Goal: Transaction & Acquisition: Purchase product/service

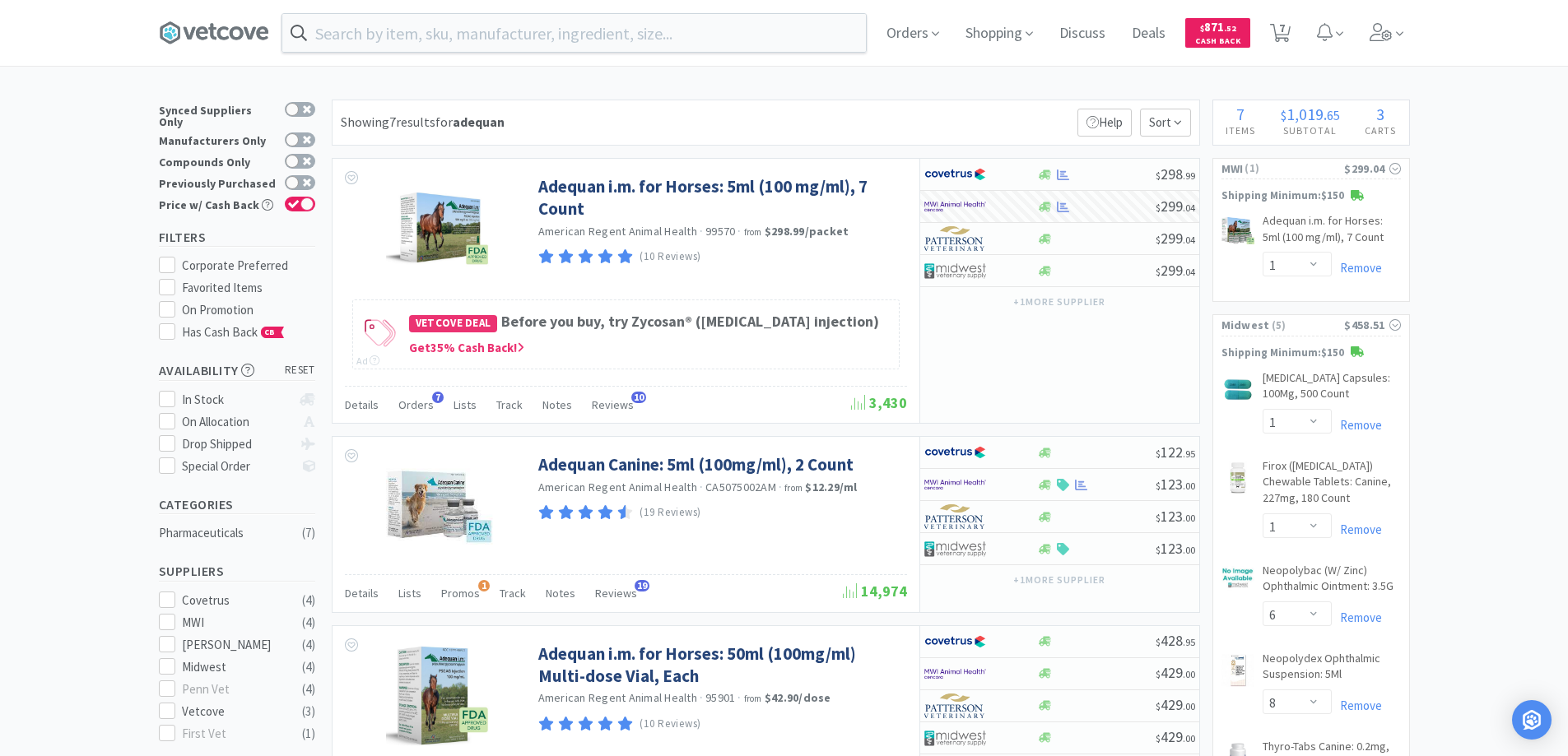
select select "1"
select select "6"
select select "8"
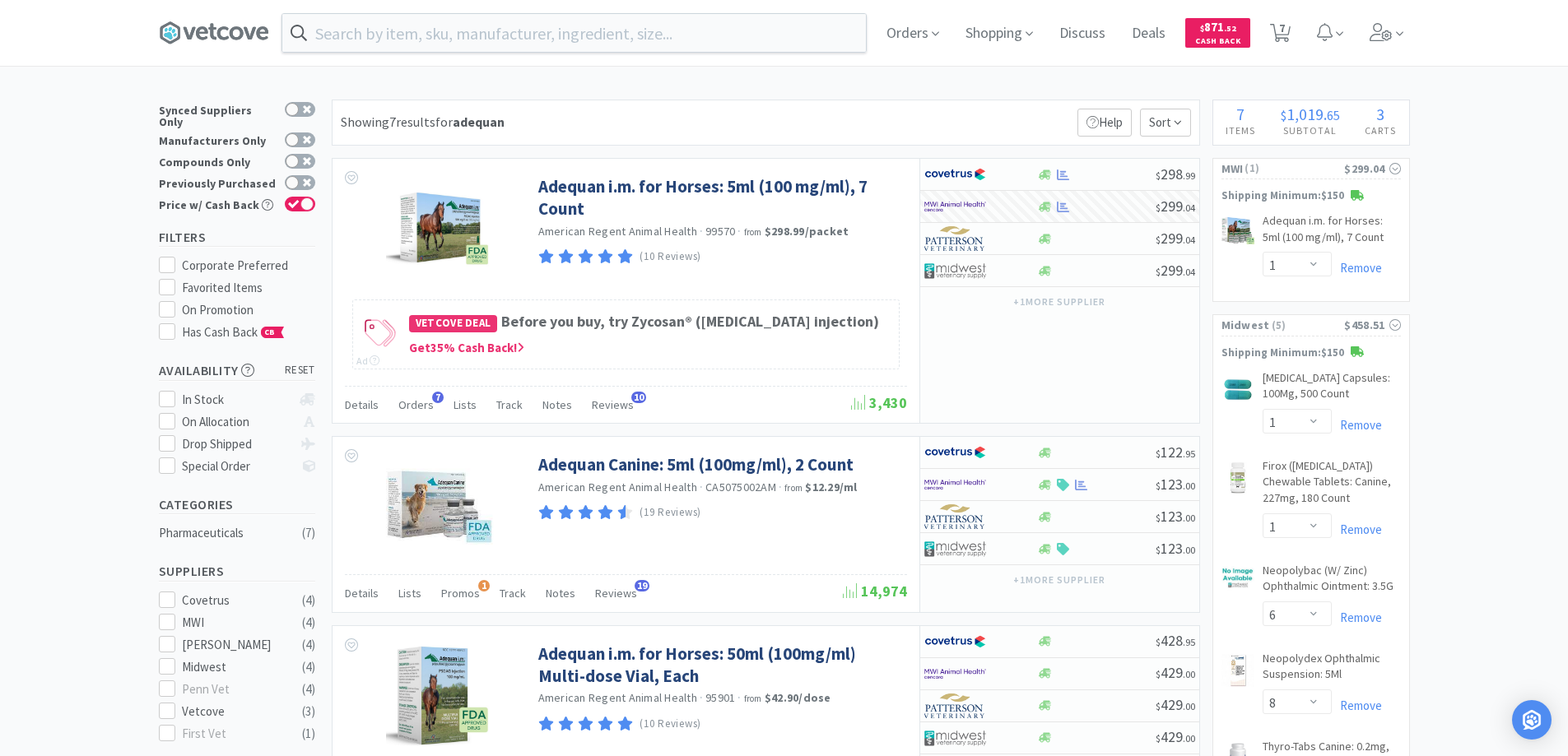
select select "1"
click at [914, 28] on span "Orders" at bounding box center [912, 33] width 66 height 66
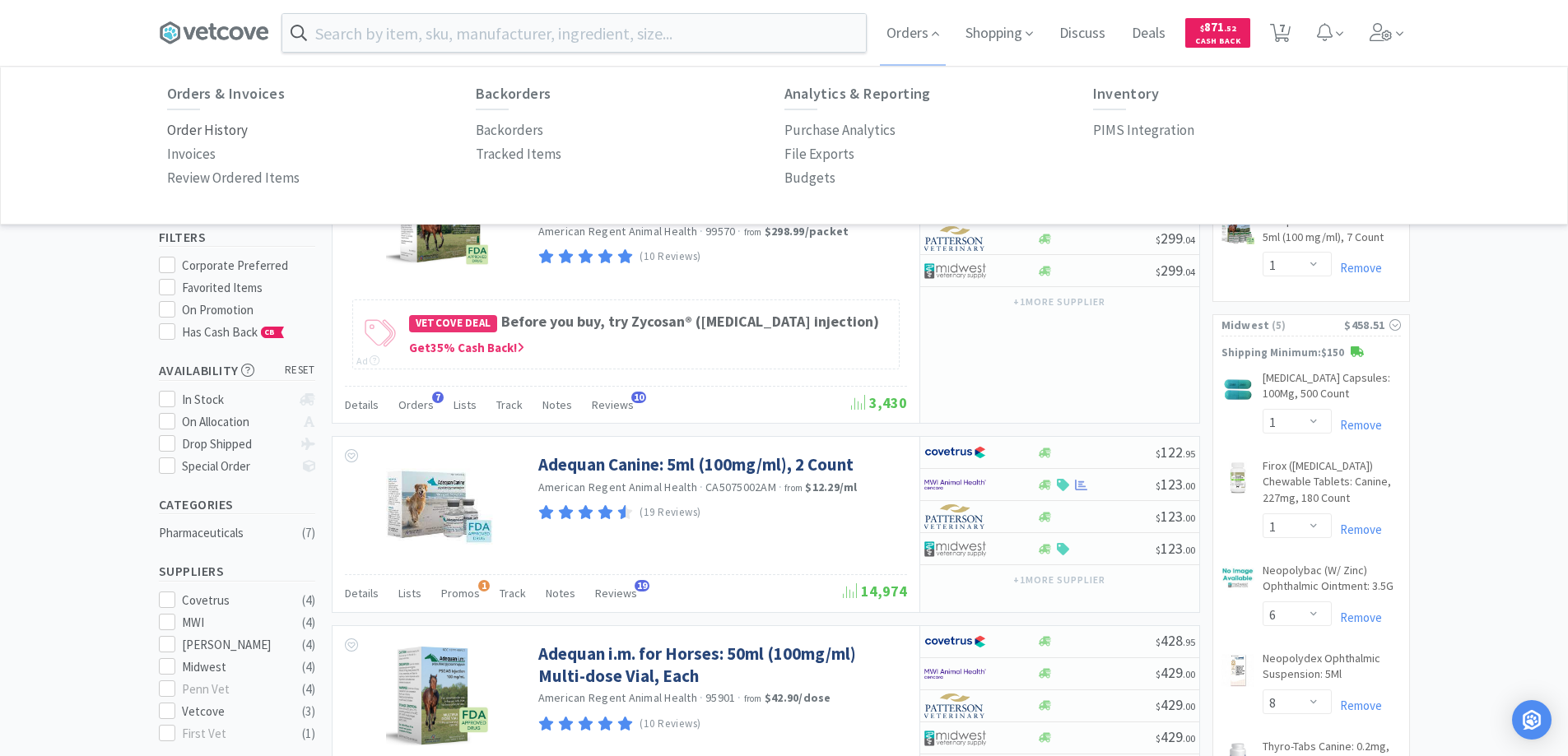
click at [235, 127] on p "Order History" at bounding box center [207, 130] width 81 height 22
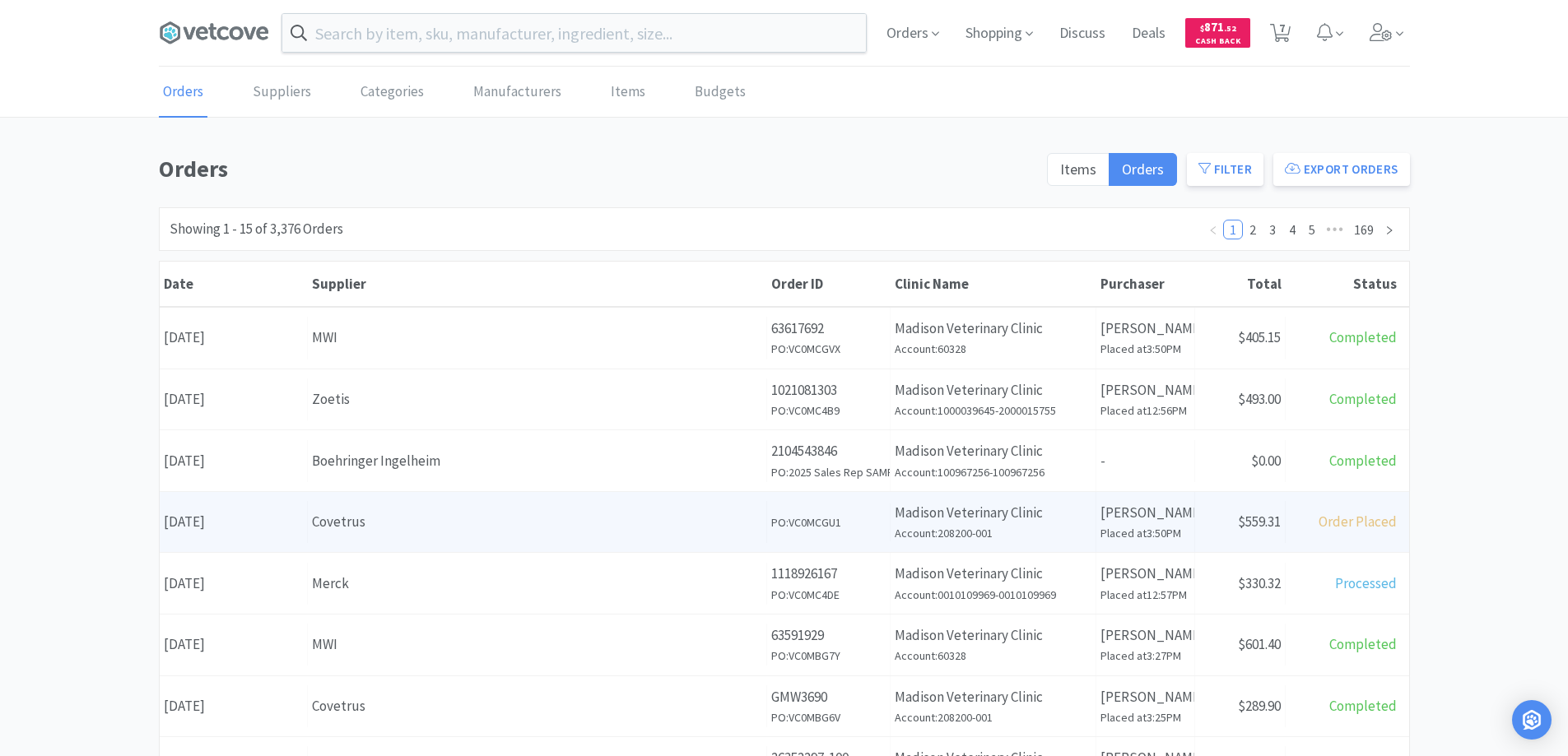
click at [326, 510] on div "Supplier Covetrus" at bounding box center [537, 522] width 459 height 42
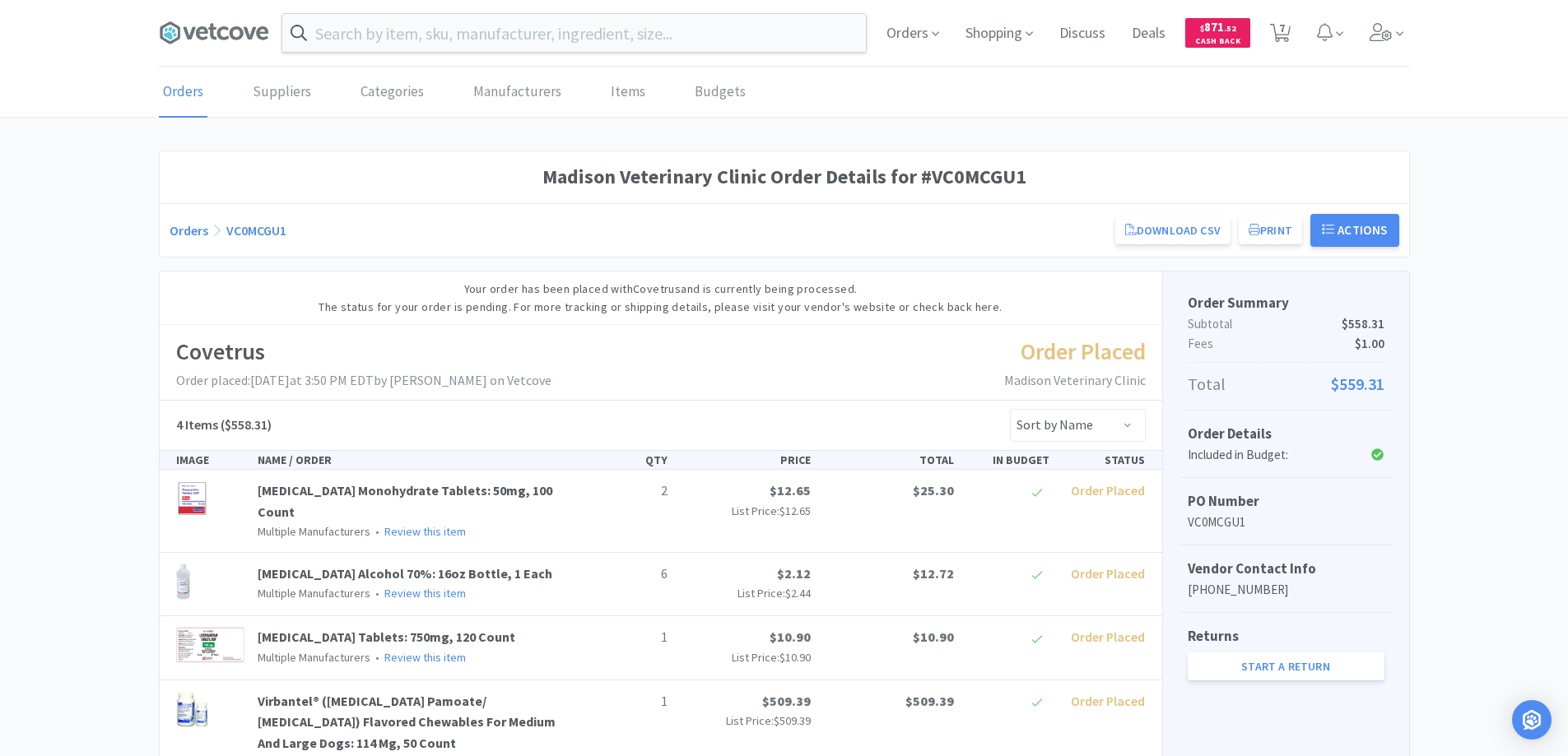
click at [191, 89] on link "Orders" at bounding box center [183, 93] width 48 height 50
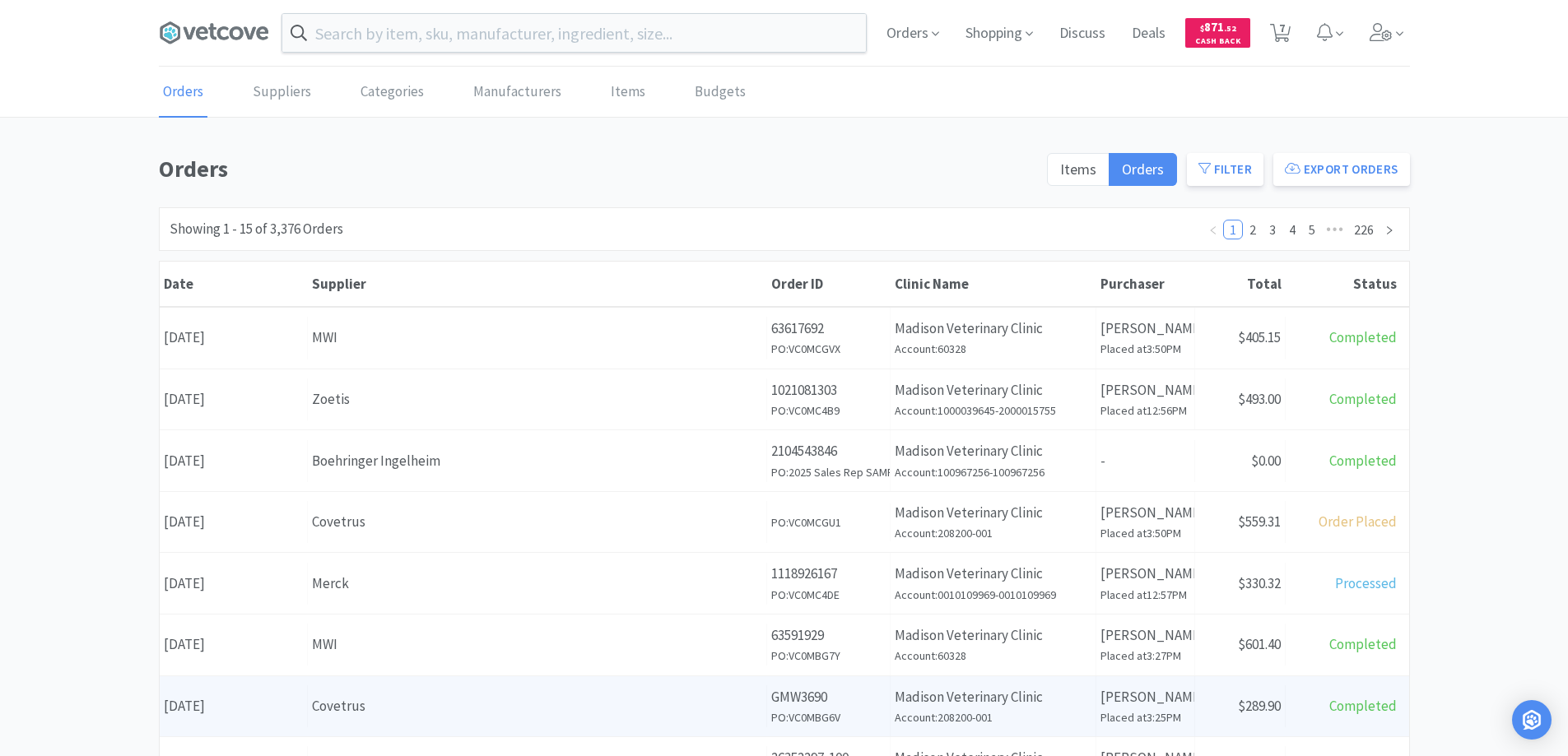
click at [499, 717] on div "Covetrus" at bounding box center [537, 707] width 451 height 22
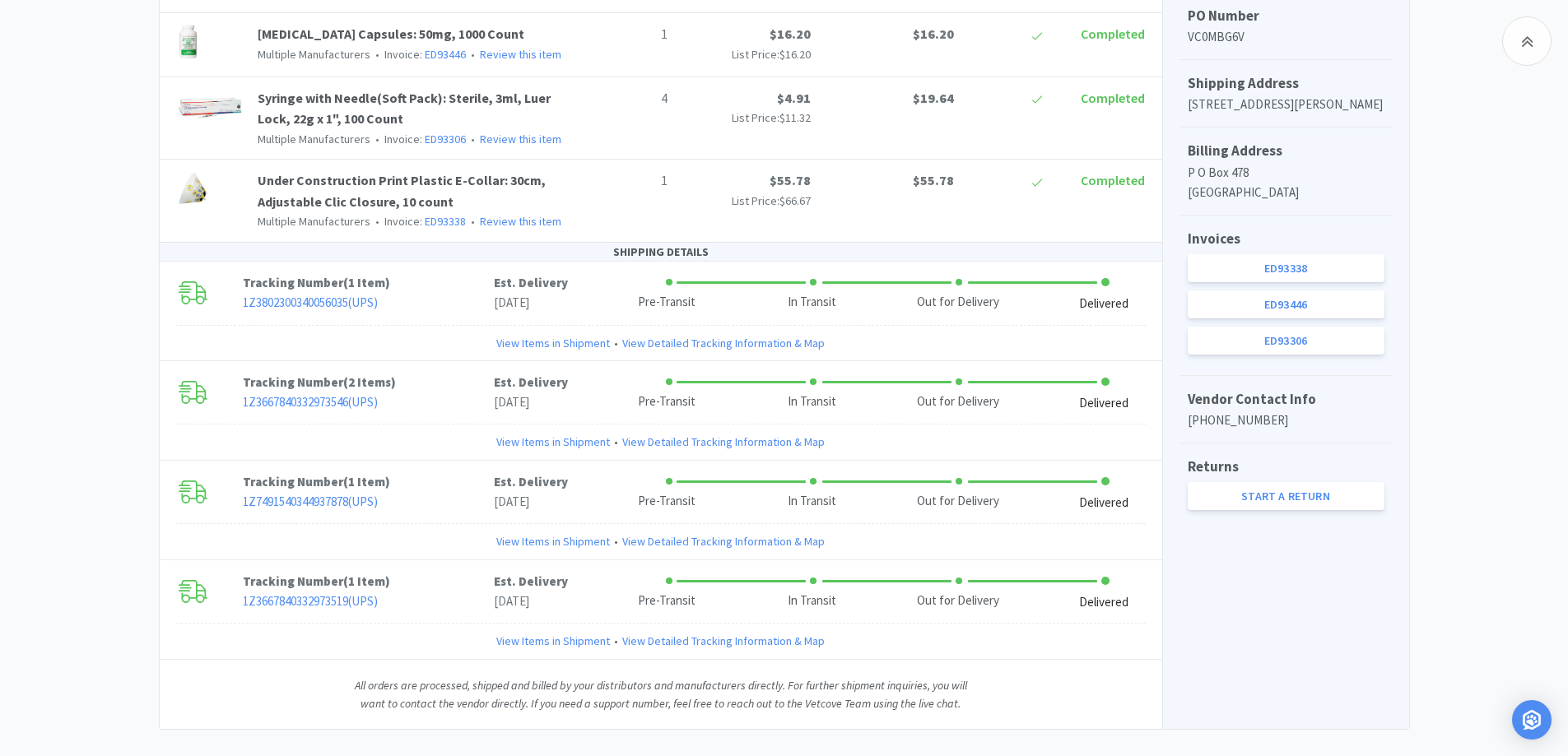
scroll to position [554, 0]
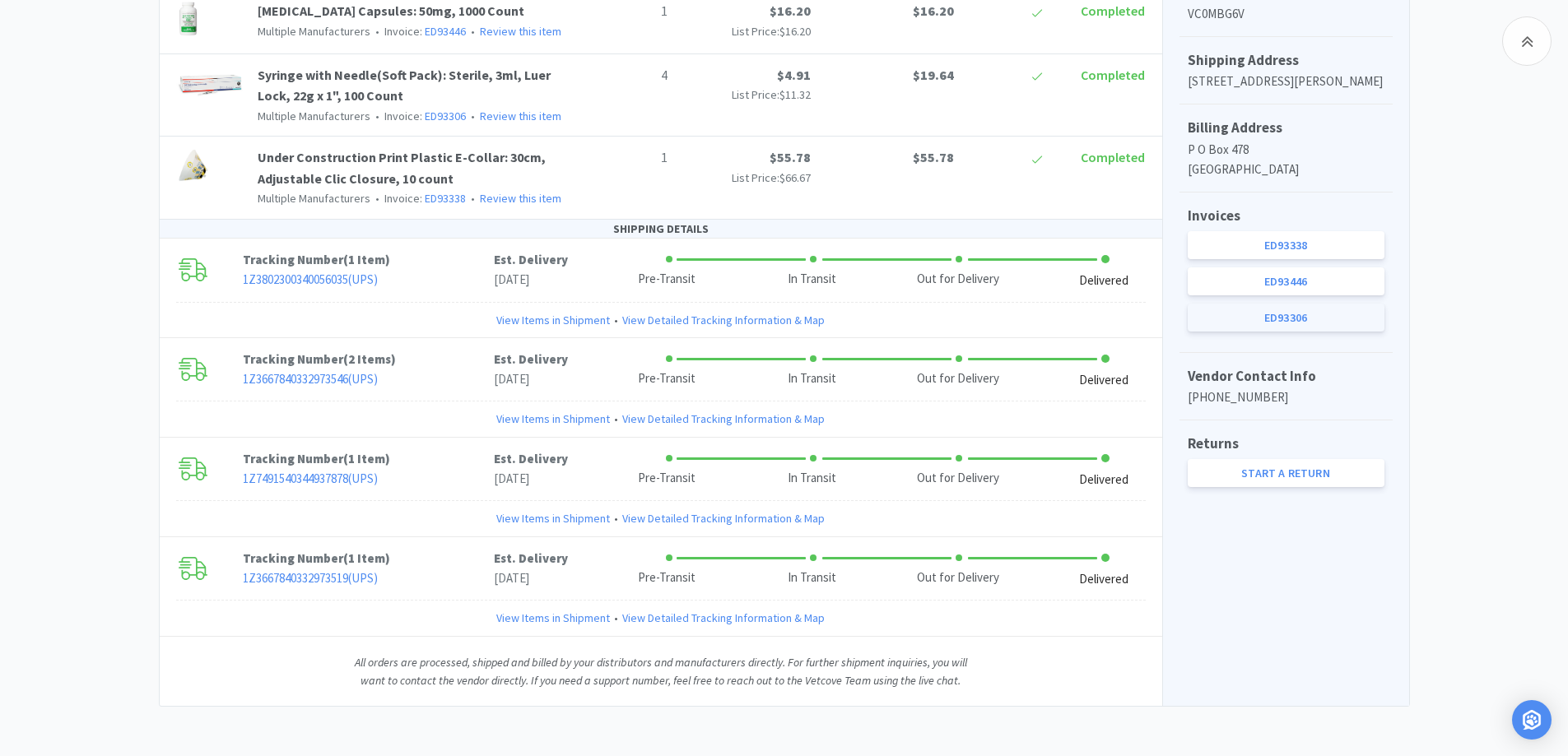
click at [1284, 332] on link "ED93306" at bounding box center [1287, 318] width 197 height 28
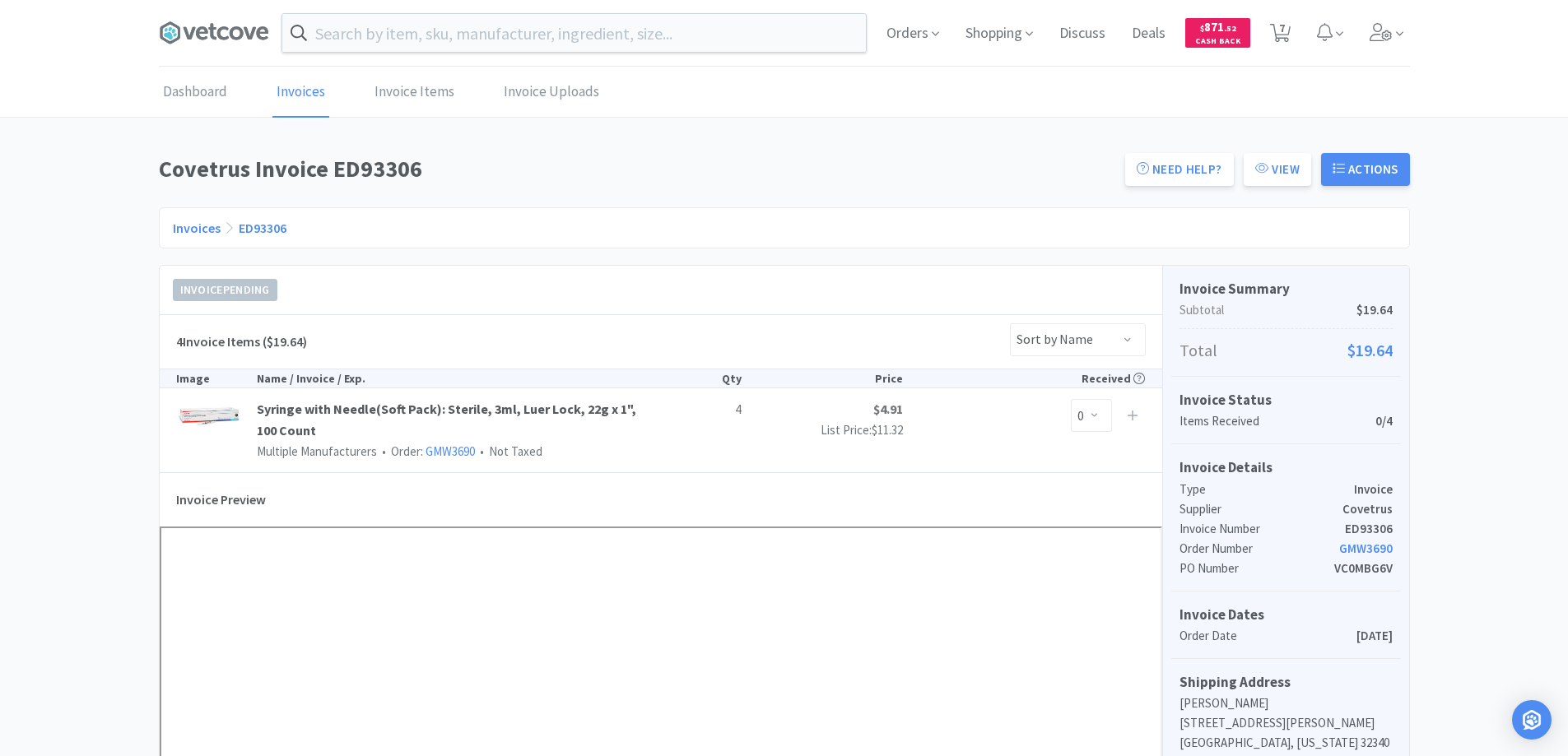
click at [199, 227] on link "Invoices" at bounding box center [196, 228] width 47 height 17
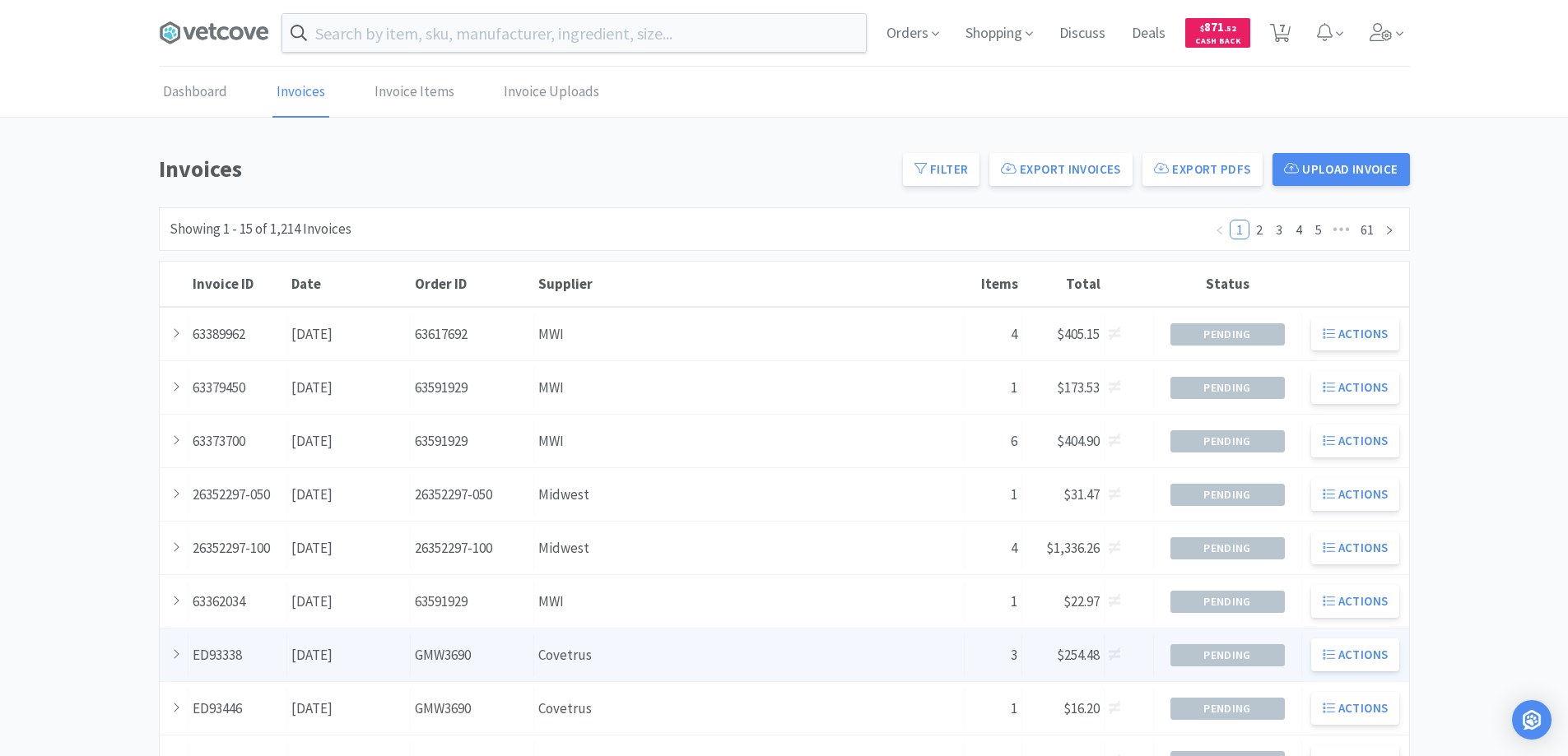
click at [681, 662] on div "Supplier Covetrus" at bounding box center [749, 655] width 430 height 42
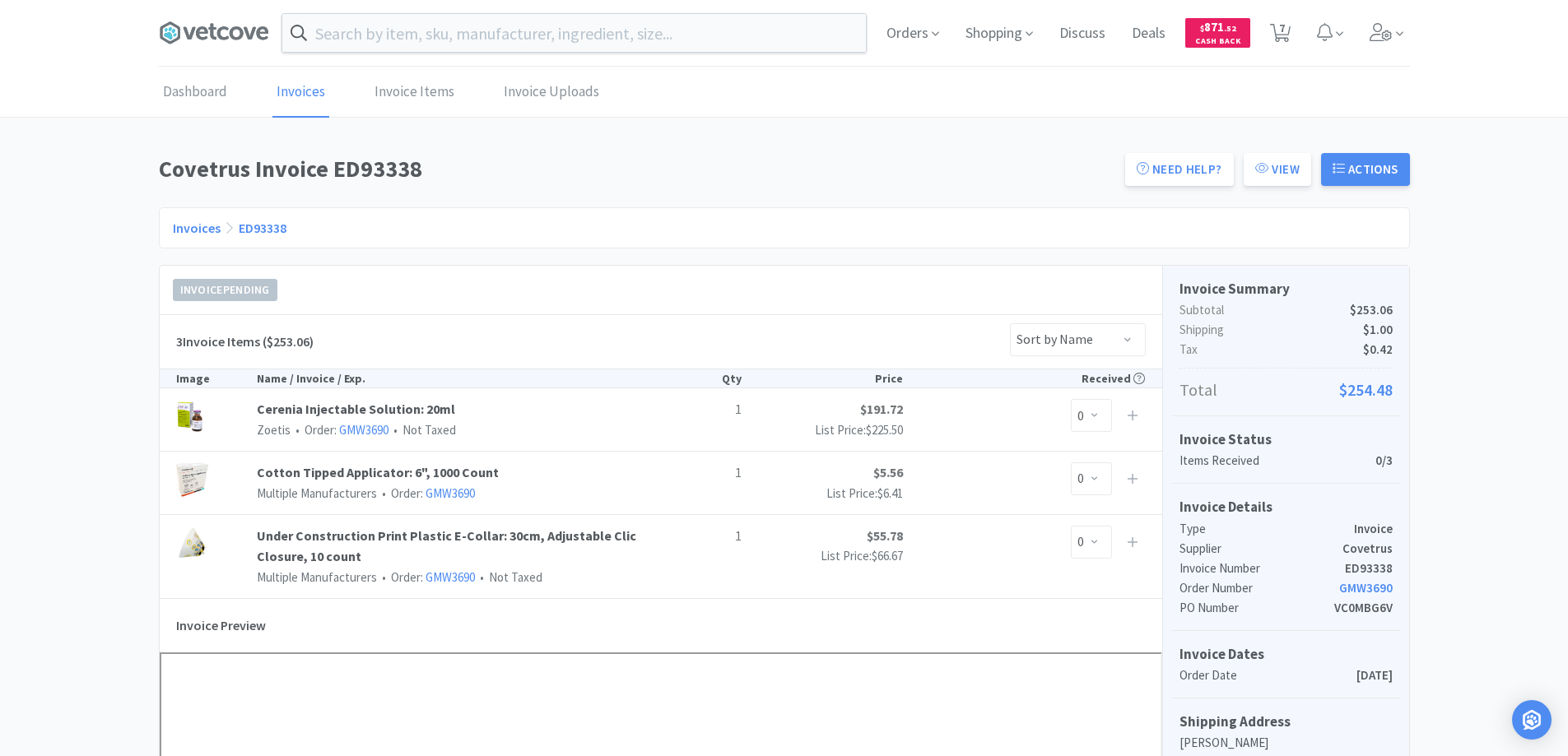
click at [187, 228] on link "Invoices" at bounding box center [196, 228] width 47 height 17
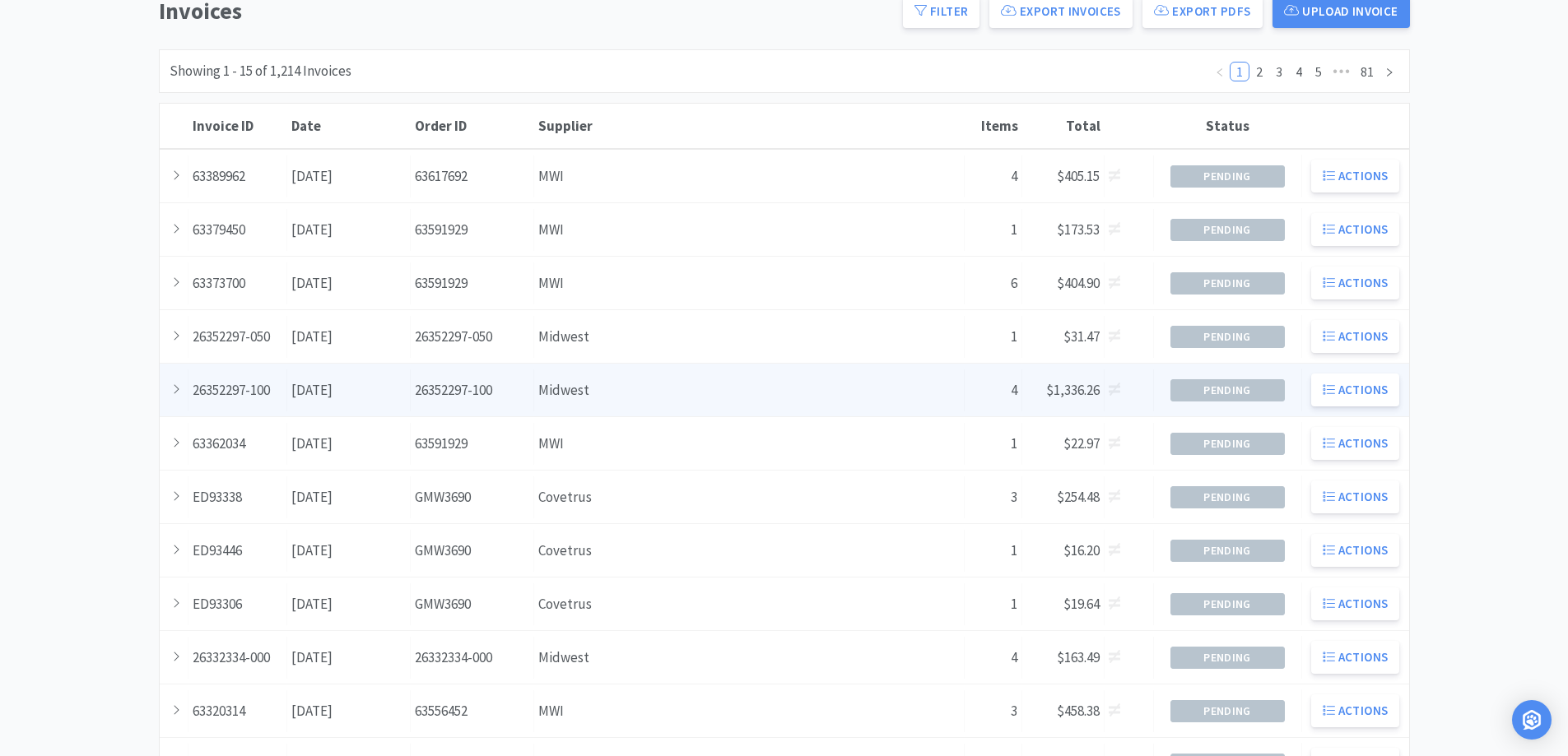
scroll to position [164, 0]
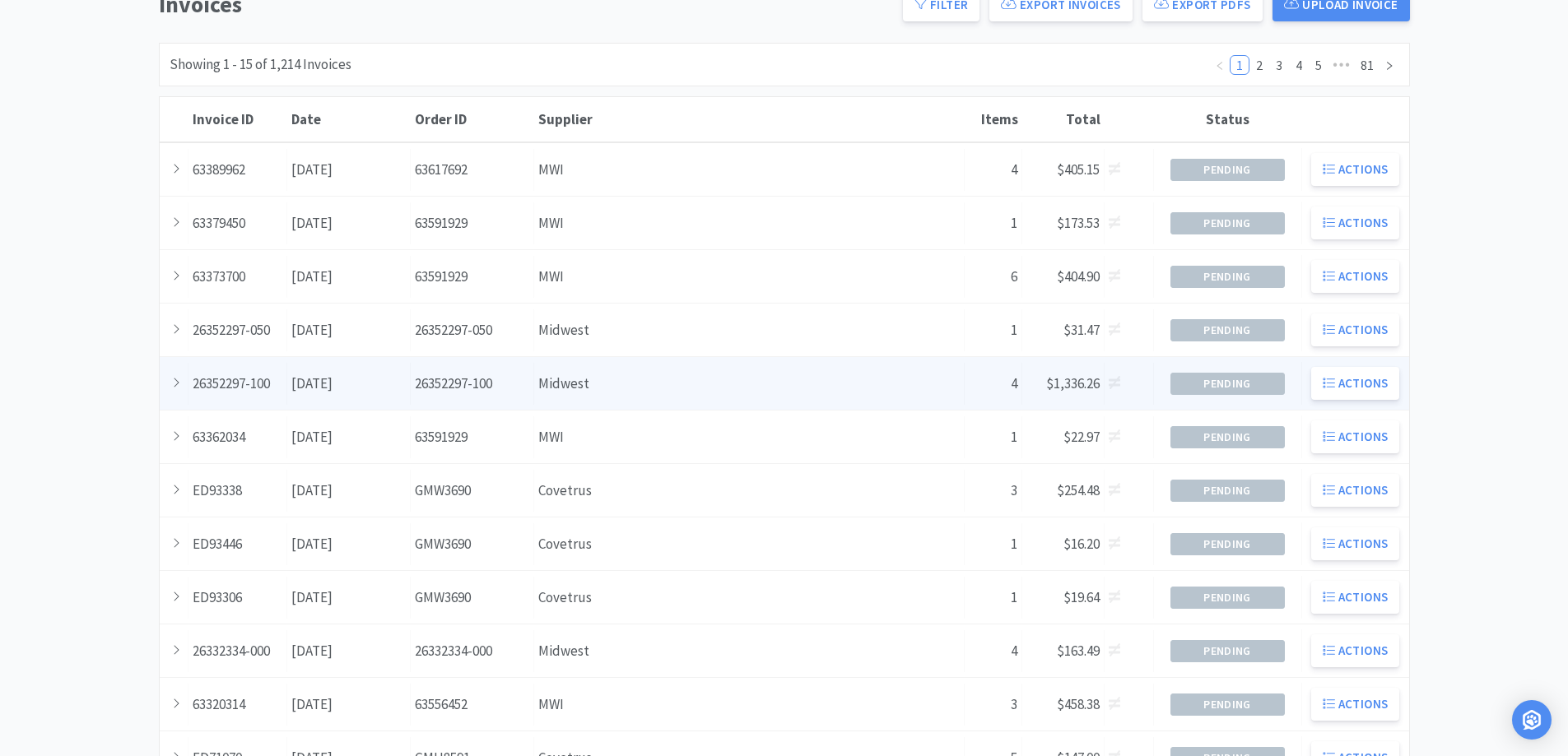
click at [699, 549] on div "Supplier Covetrus" at bounding box center [749, 544] width 430 height 42
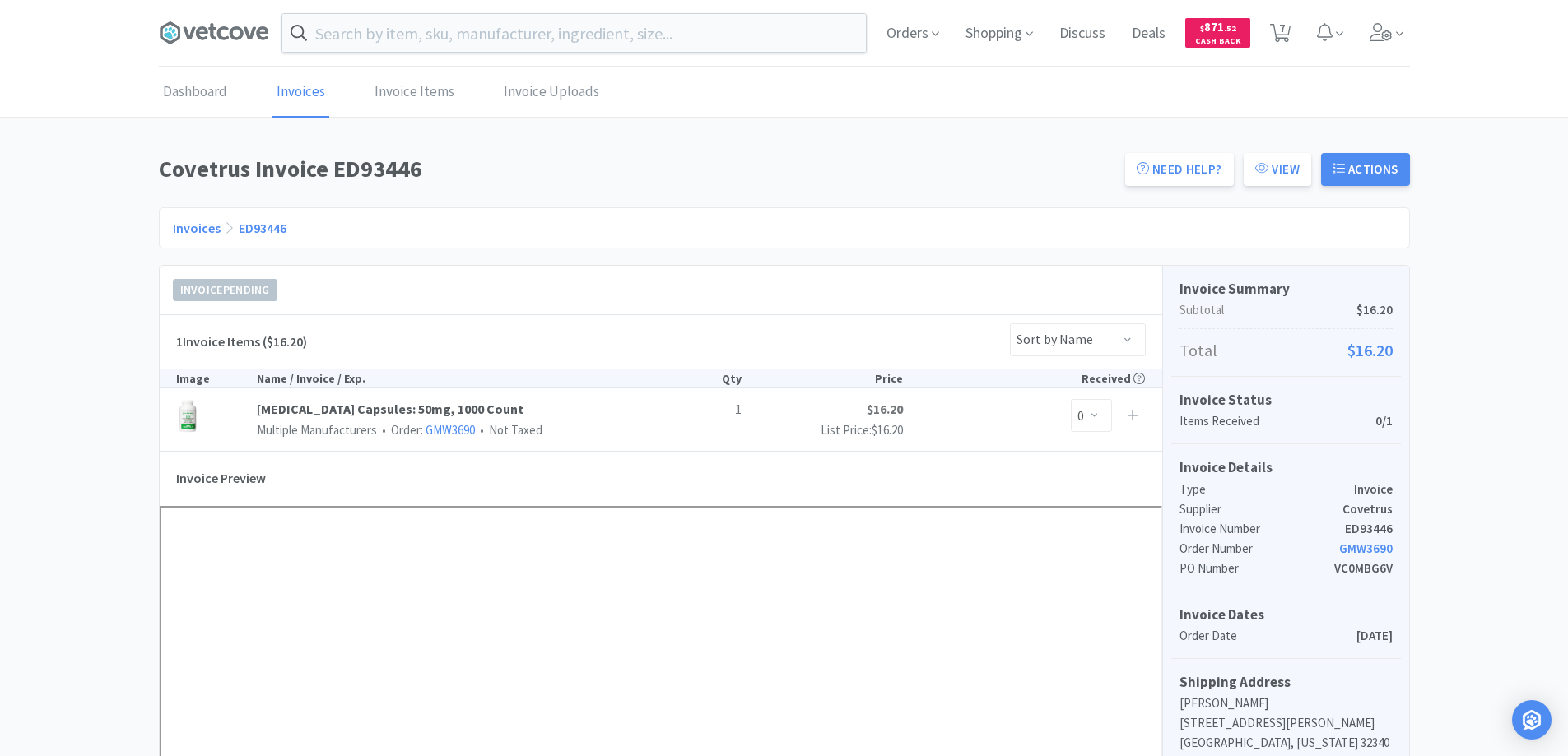
click at [196, 225] on link "Invoices" at bounding box center [196, 228] width 47 height 17
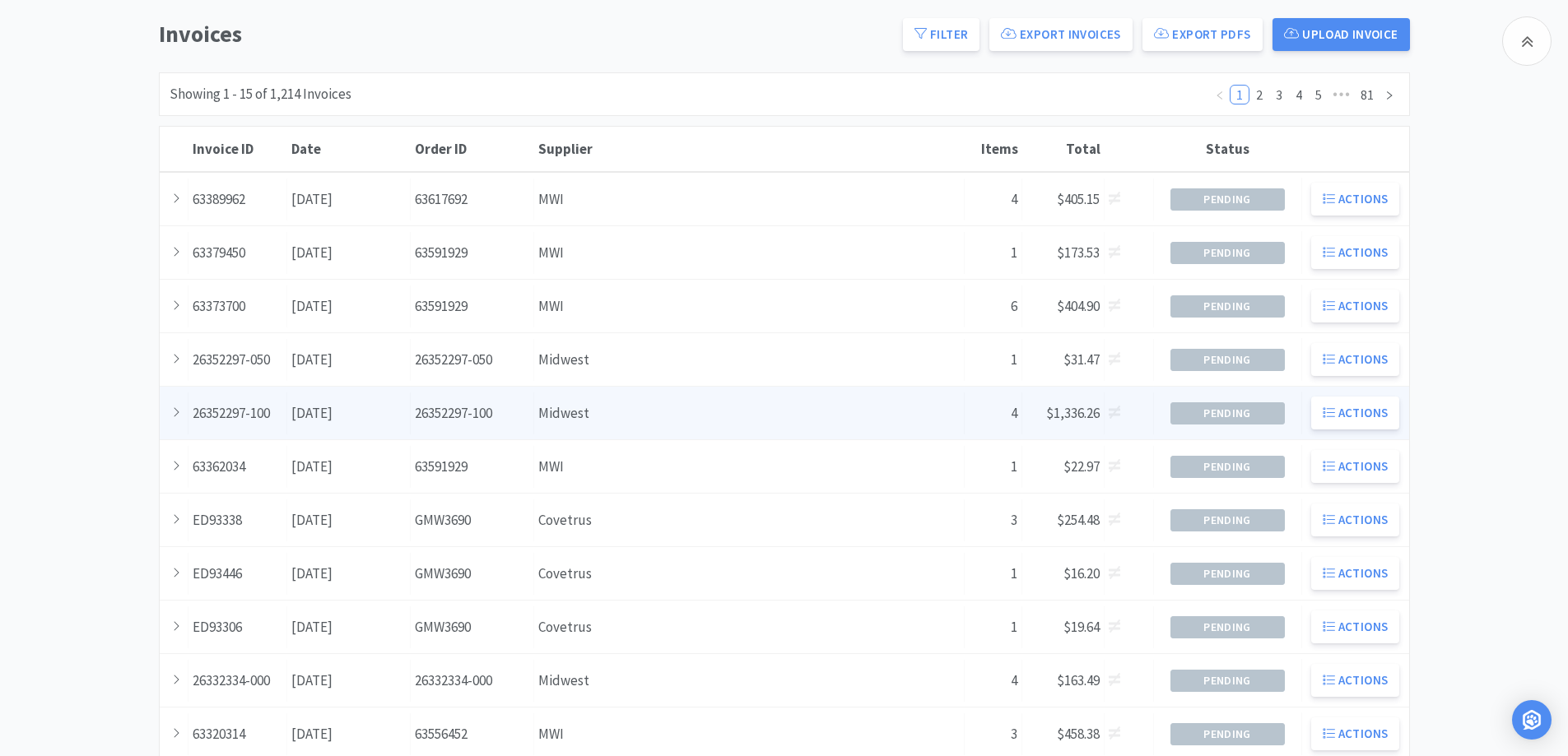
scroll to position [247, 0]
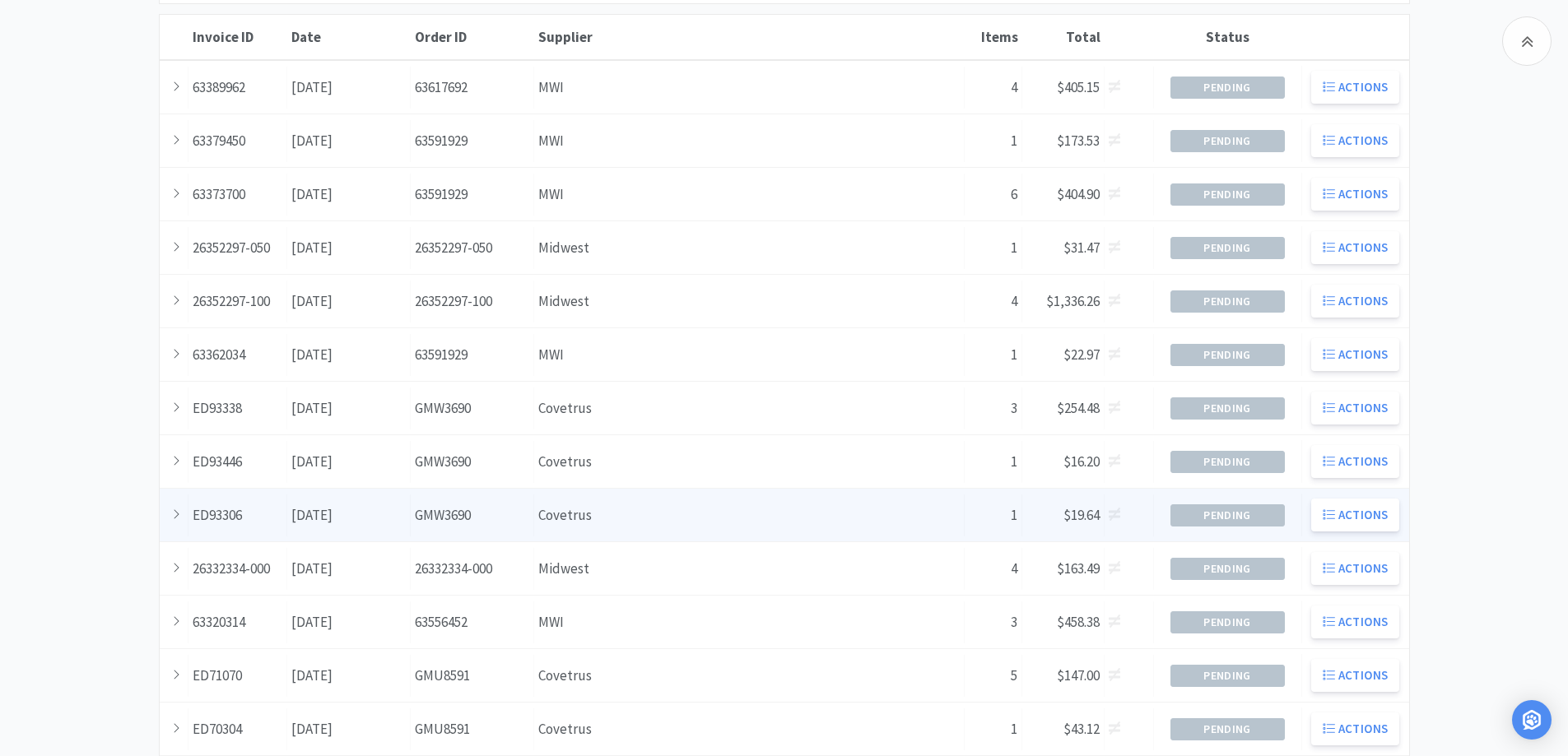
click at [647, 517] on div "Supplier Covetrus" at bounding box center [749, 515] width 430 height 42
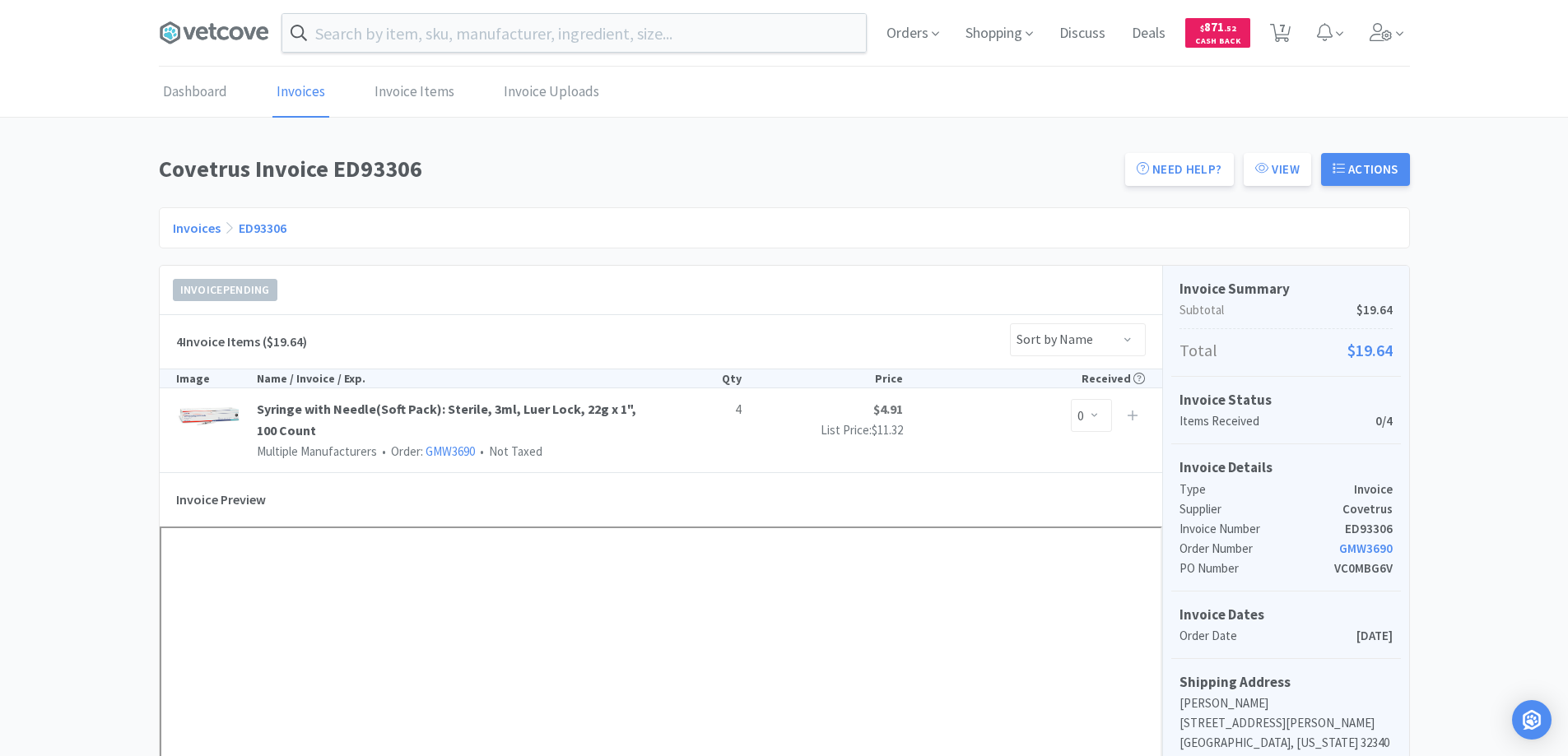
click at [189, 230] on link "Invoices" at bounding box center [196, 228] width 47 height 17
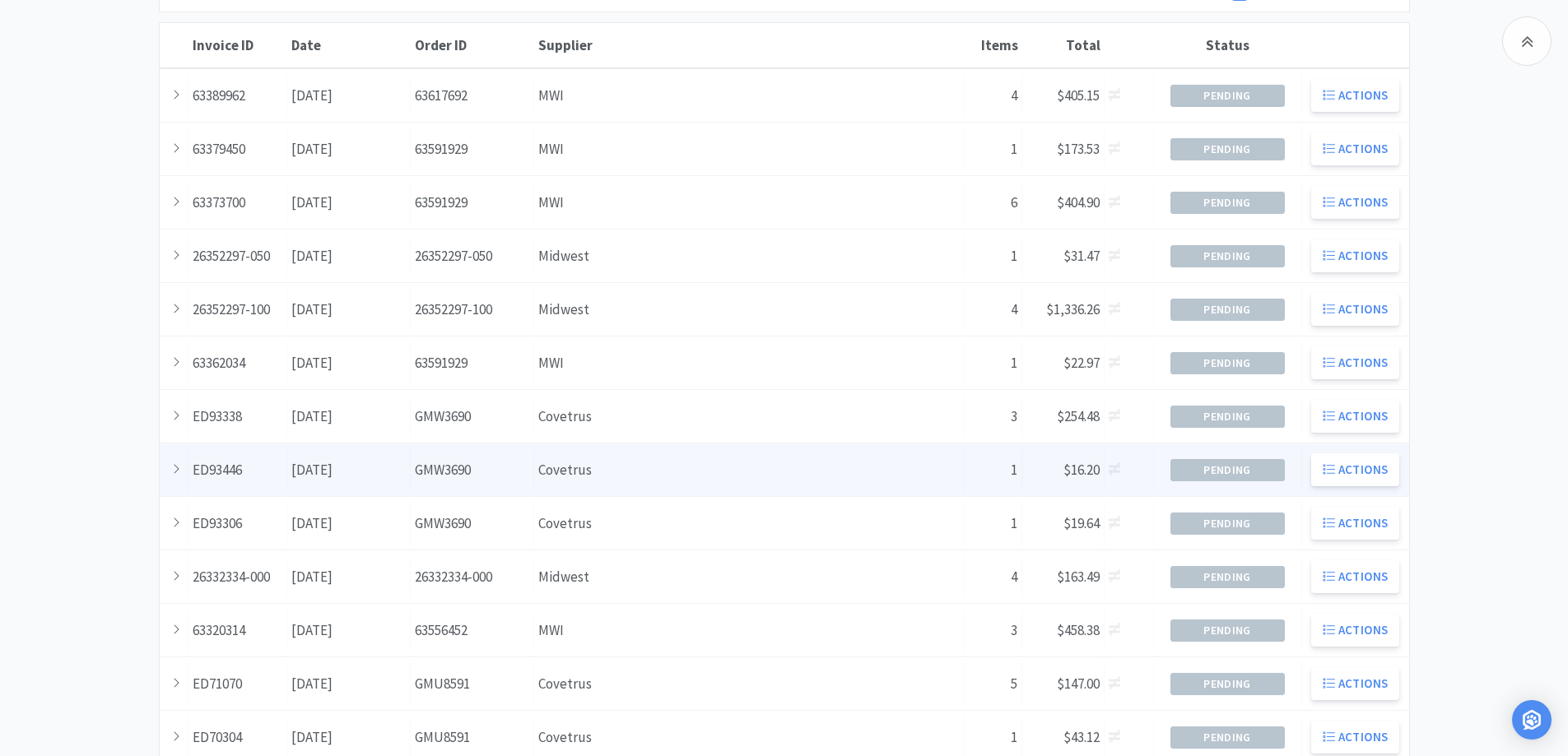
scroll to position [247, 0]
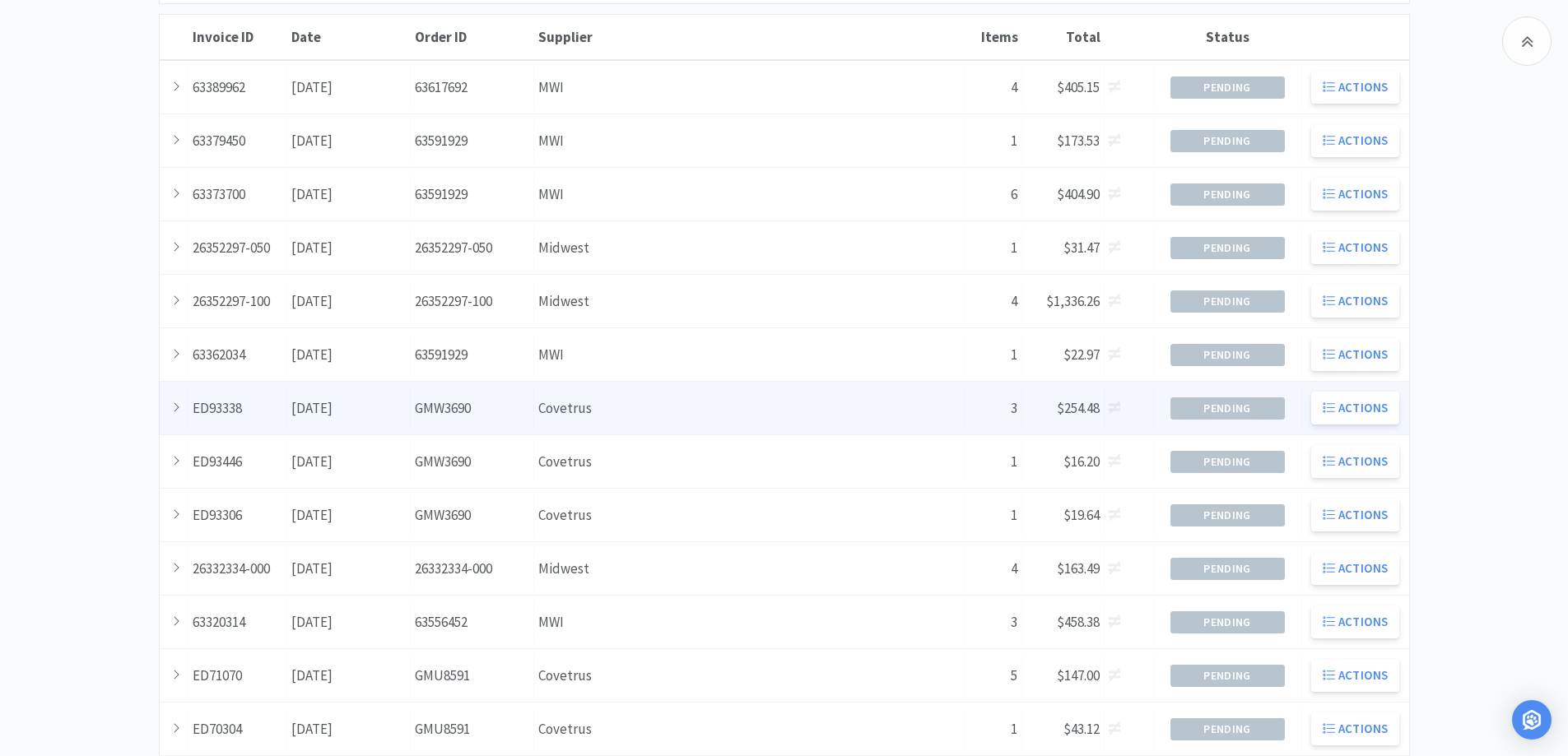
click at [633, 404] on div "Supplier Covetrus" at bounding box center [749, 408] width 430 height 42
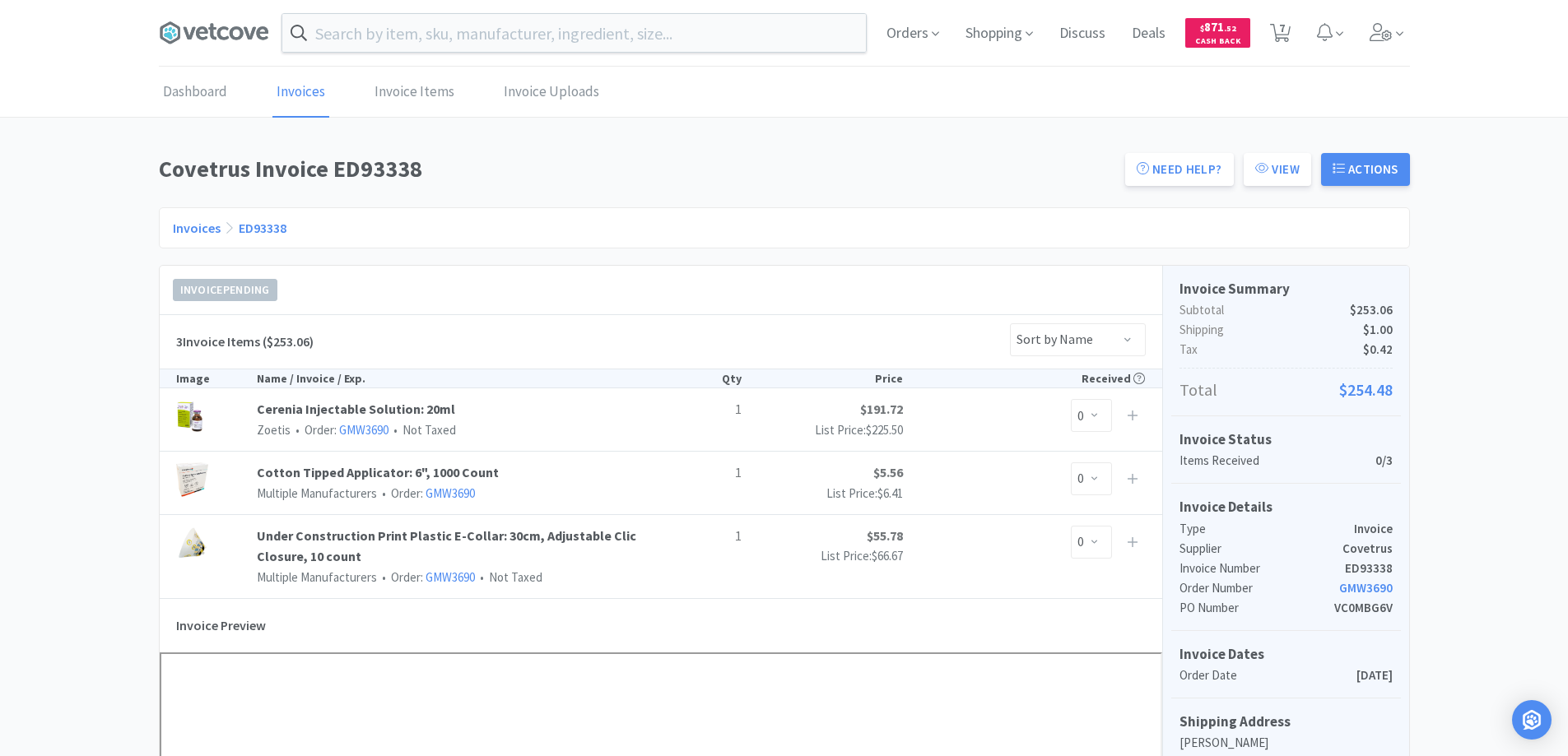
click at [194, 229] on link "Invoices" at bounding box center [196, 228] width 47 height 17
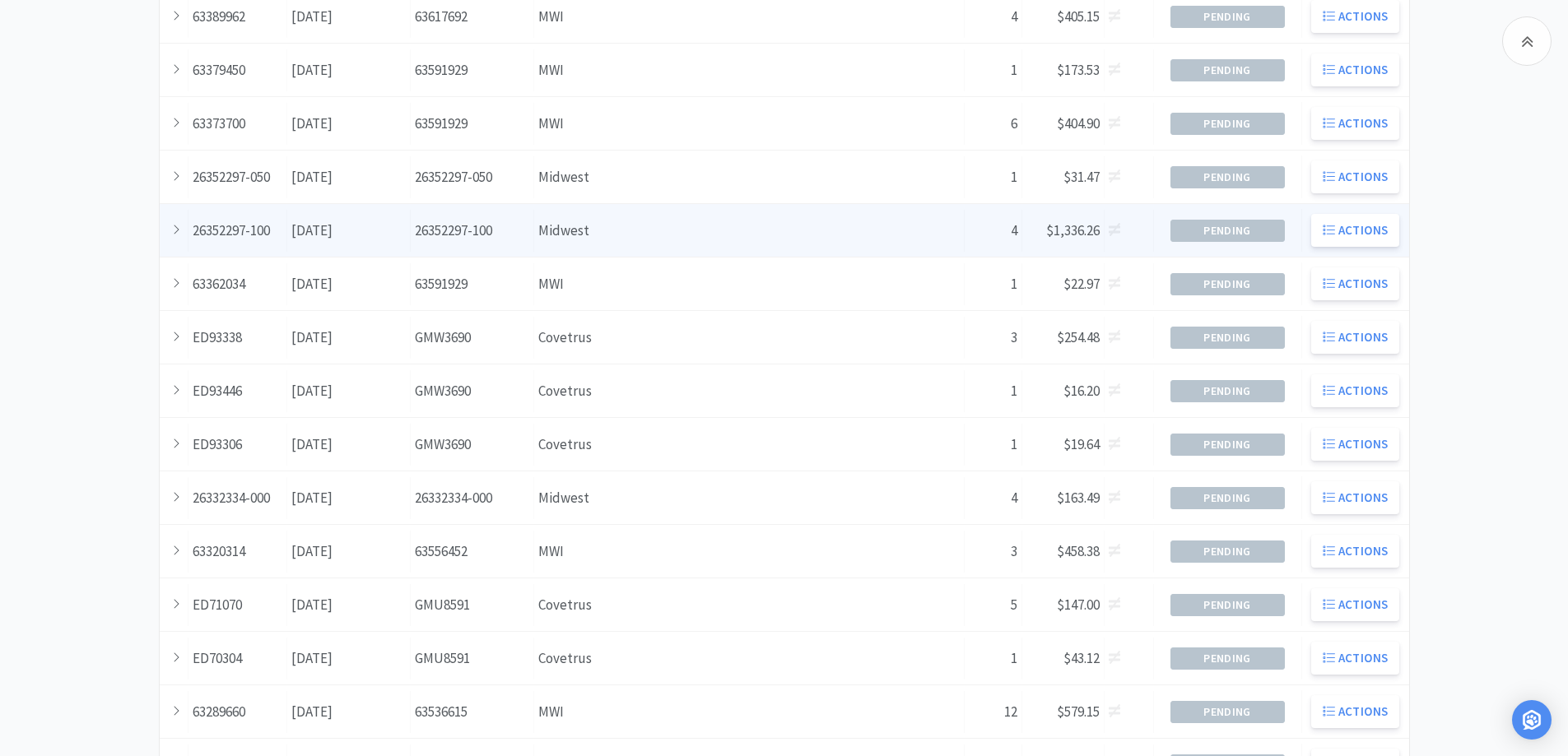
scroll to position [329, 0]
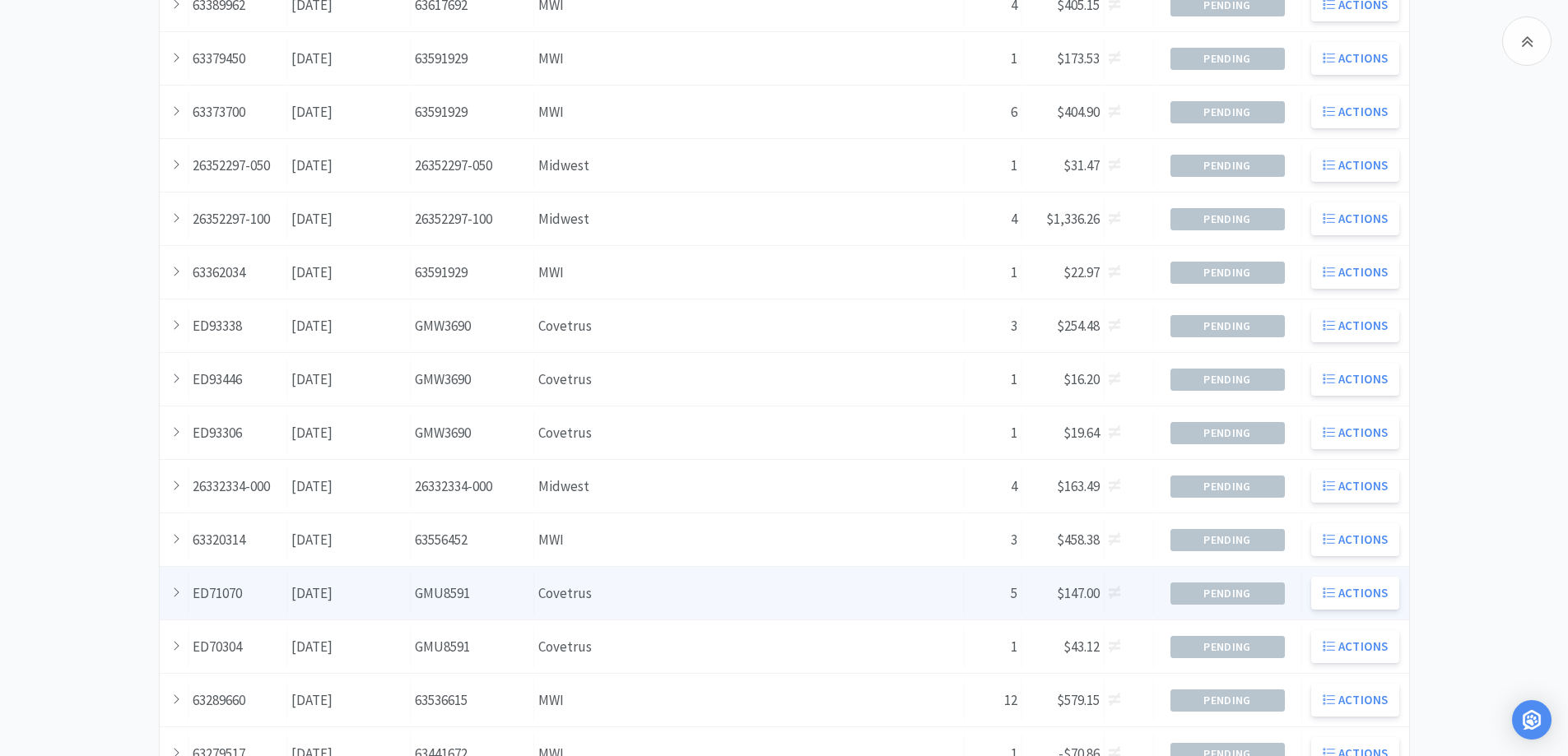
click at [631, 604] on div "Supplier Covetrus" at bounding box center [749, 593] width 430 height 42
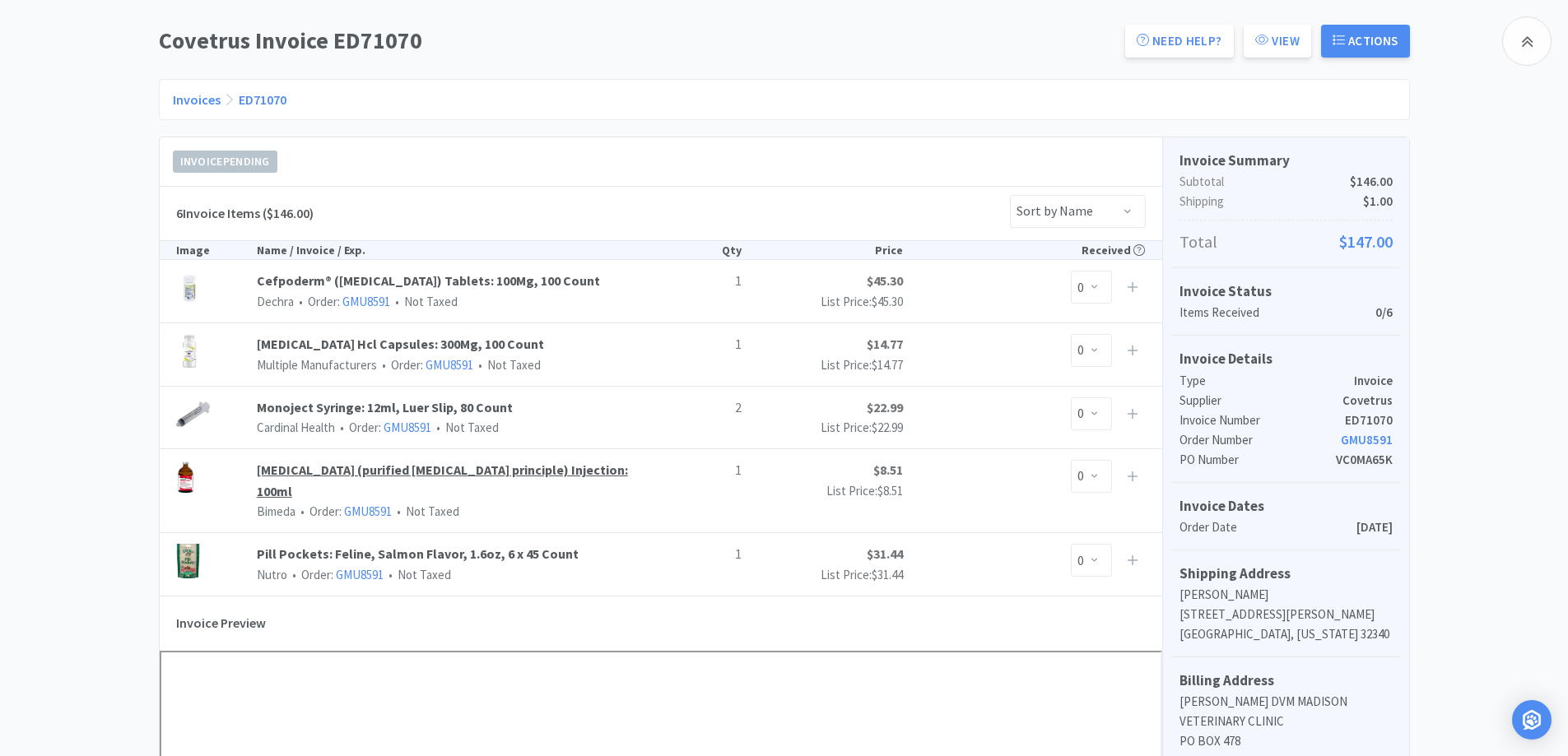
scroll to position [83, 0]
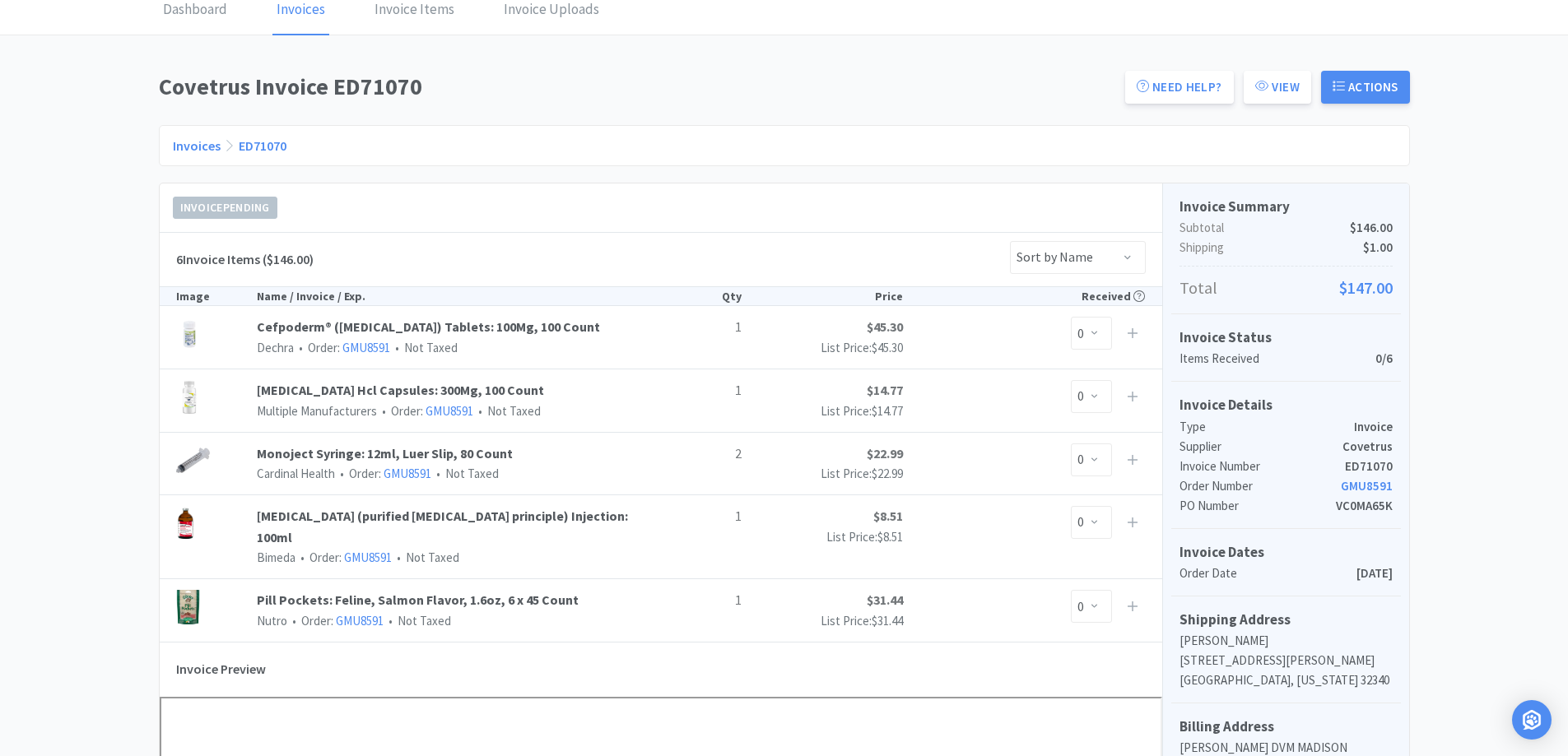
click at [189, 143] on link "Invoices" at bounding box center [196, 146] width 47 height 17
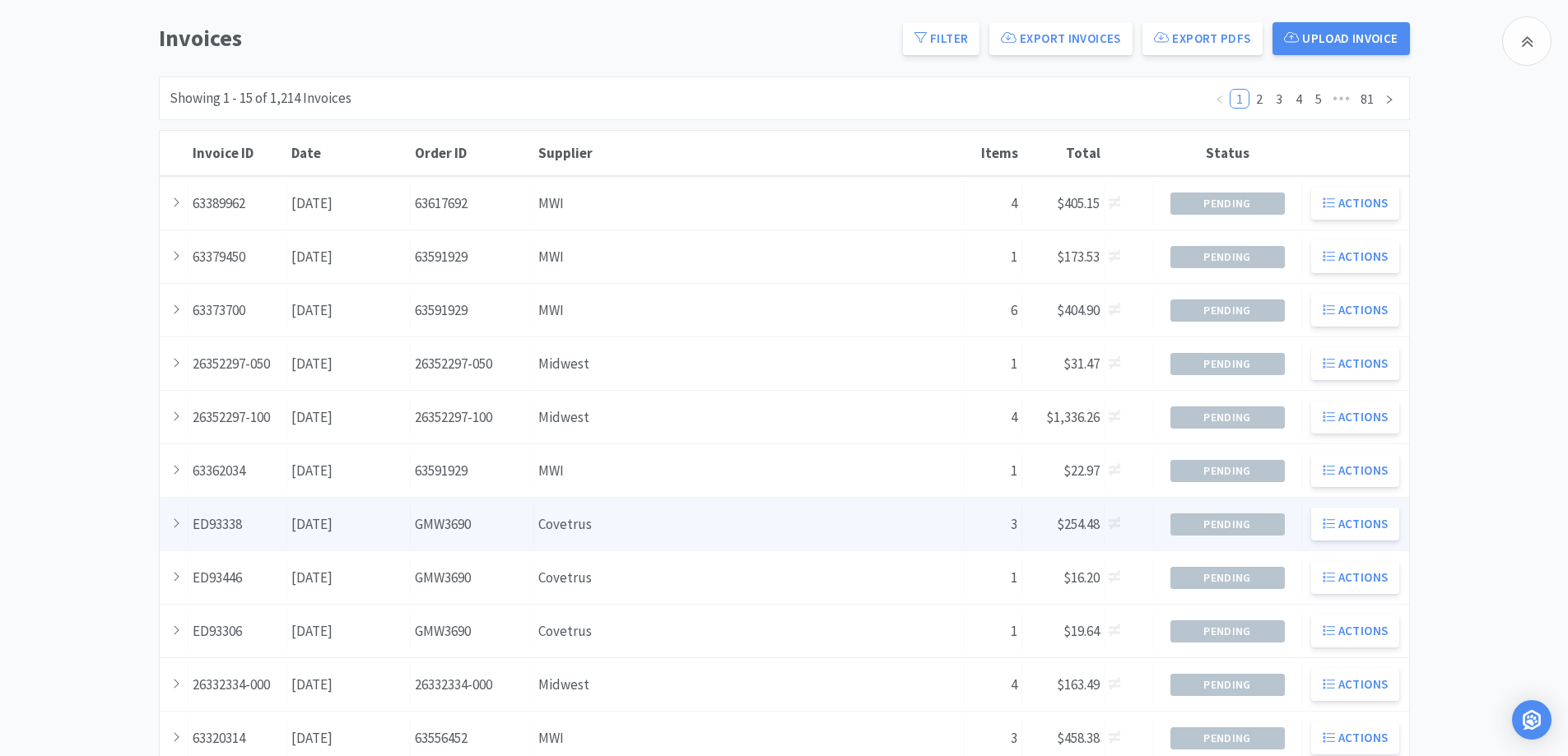
scroll to position [329, 0]
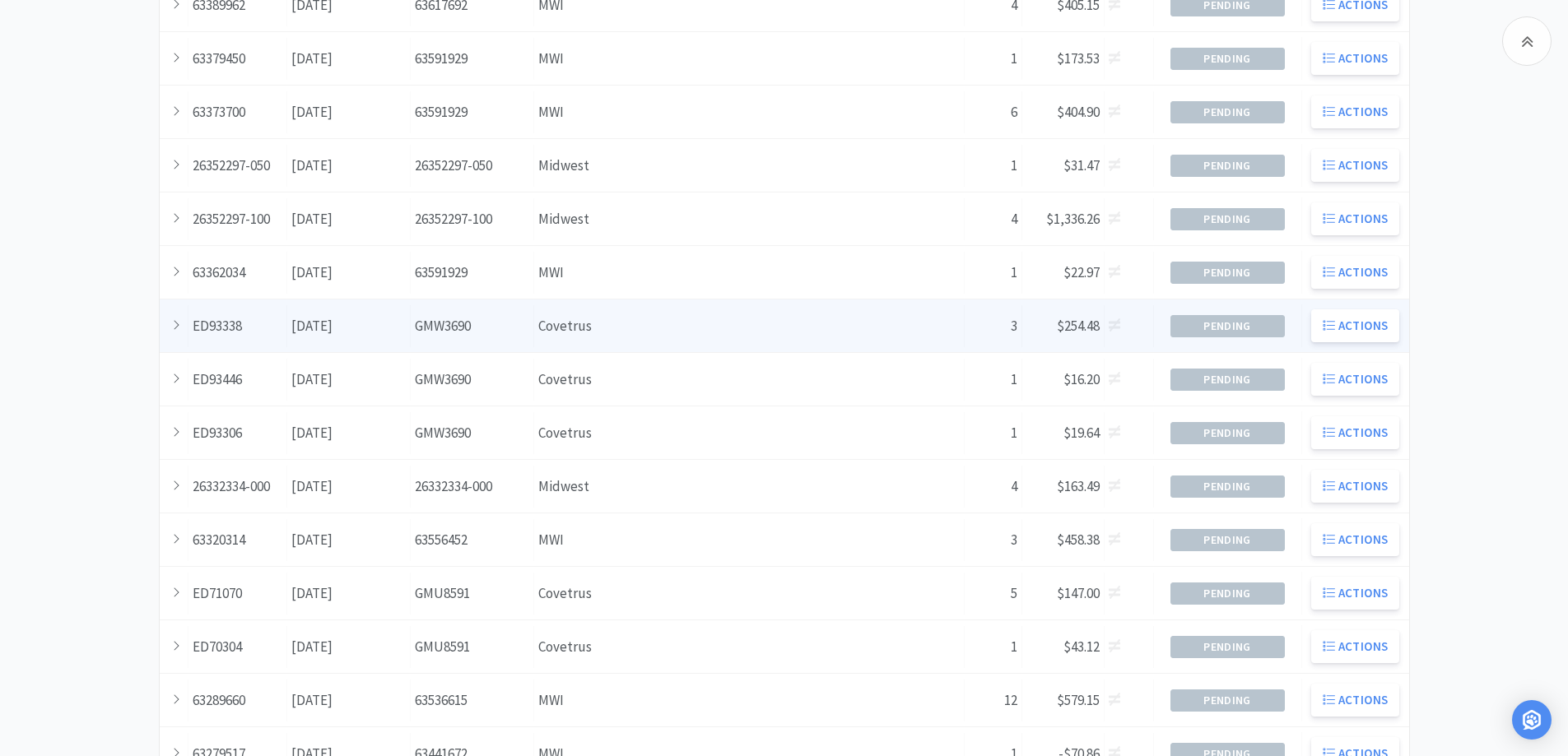
click at [632, 331] on div "Supplier Covetrus" at bounding box center [749, 326] width 430 height 42
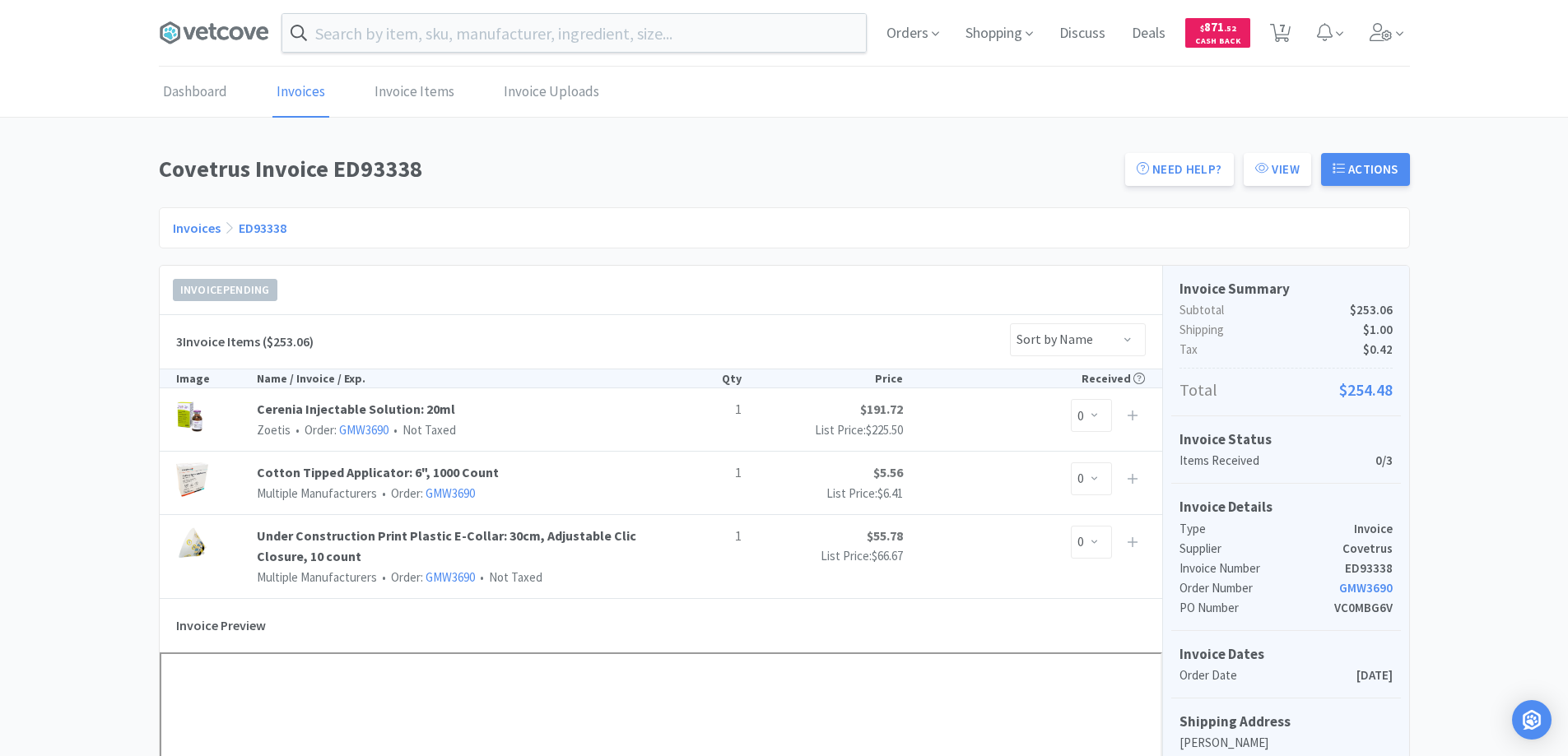
click at [193, 230] on link "Invoices" at bounding box center [196, 228] width 47 height 17
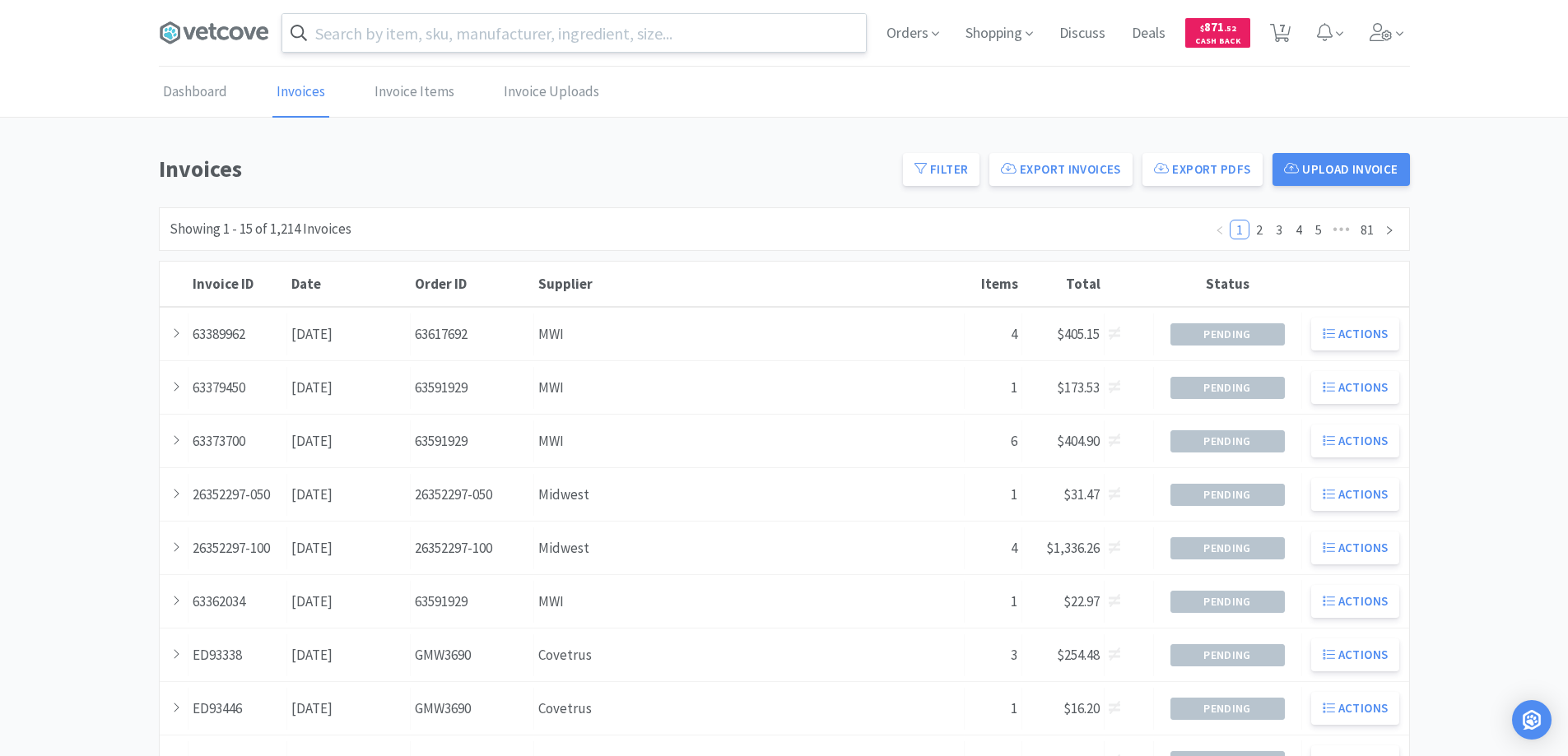
click at [329, 27] on input "text" at bounding box center [574, 33] width 583 height 38
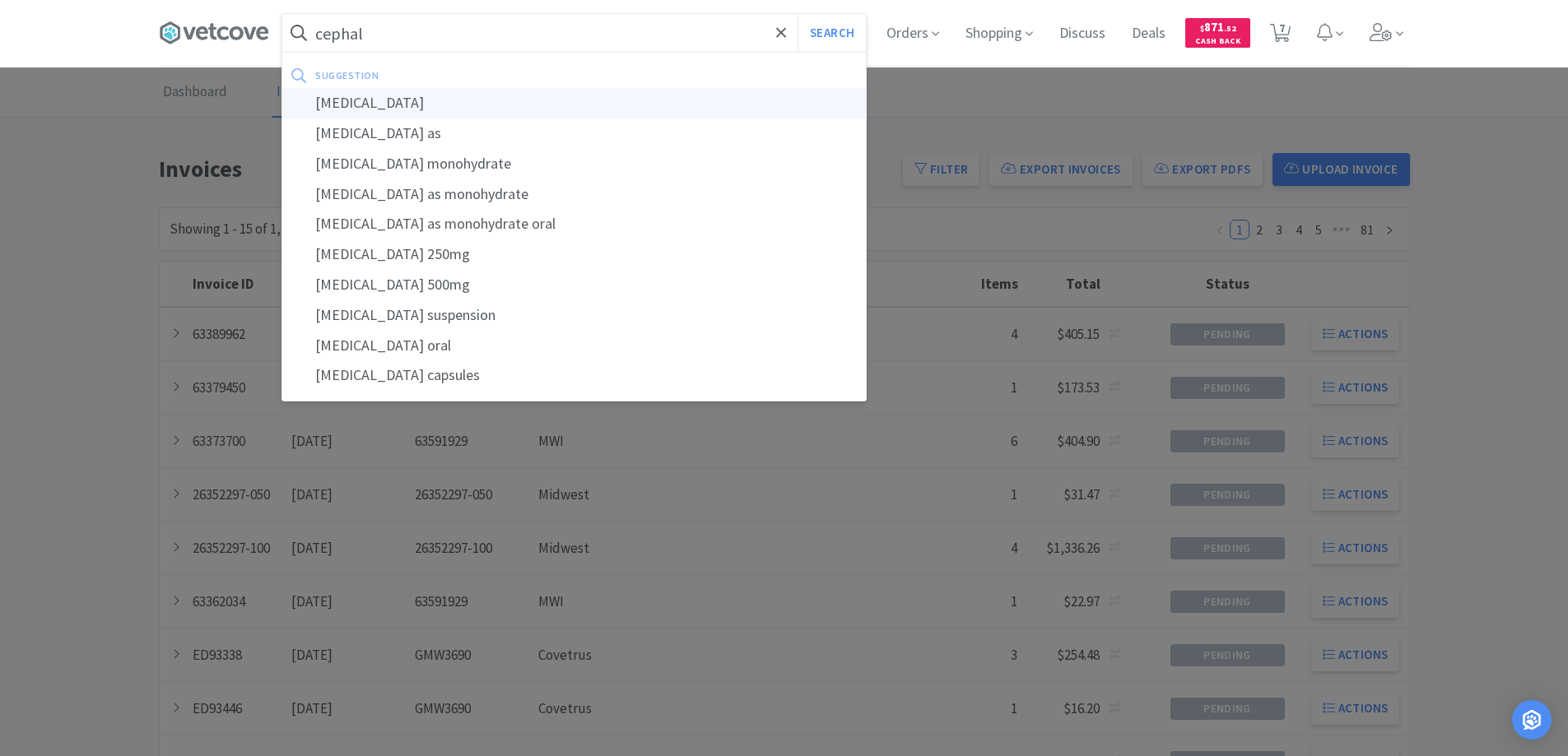
click at [365, 103] on div "[MEDICAL_DATA]" at bounding box center [574, 103] width 583 height 31
type input "[MEDICAL_DATA]"
select select "1"
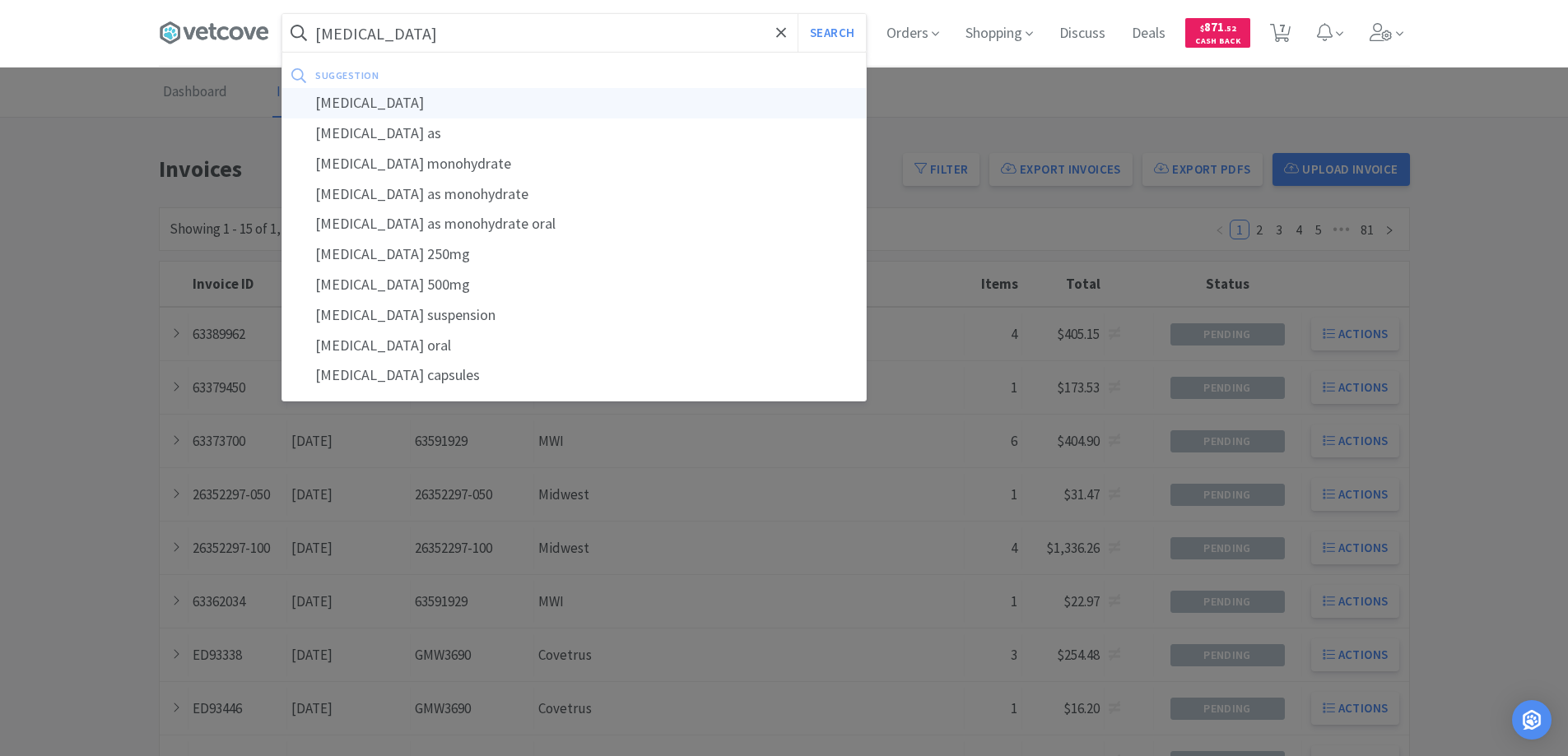
select select "6"
select select "8"
select select "1"
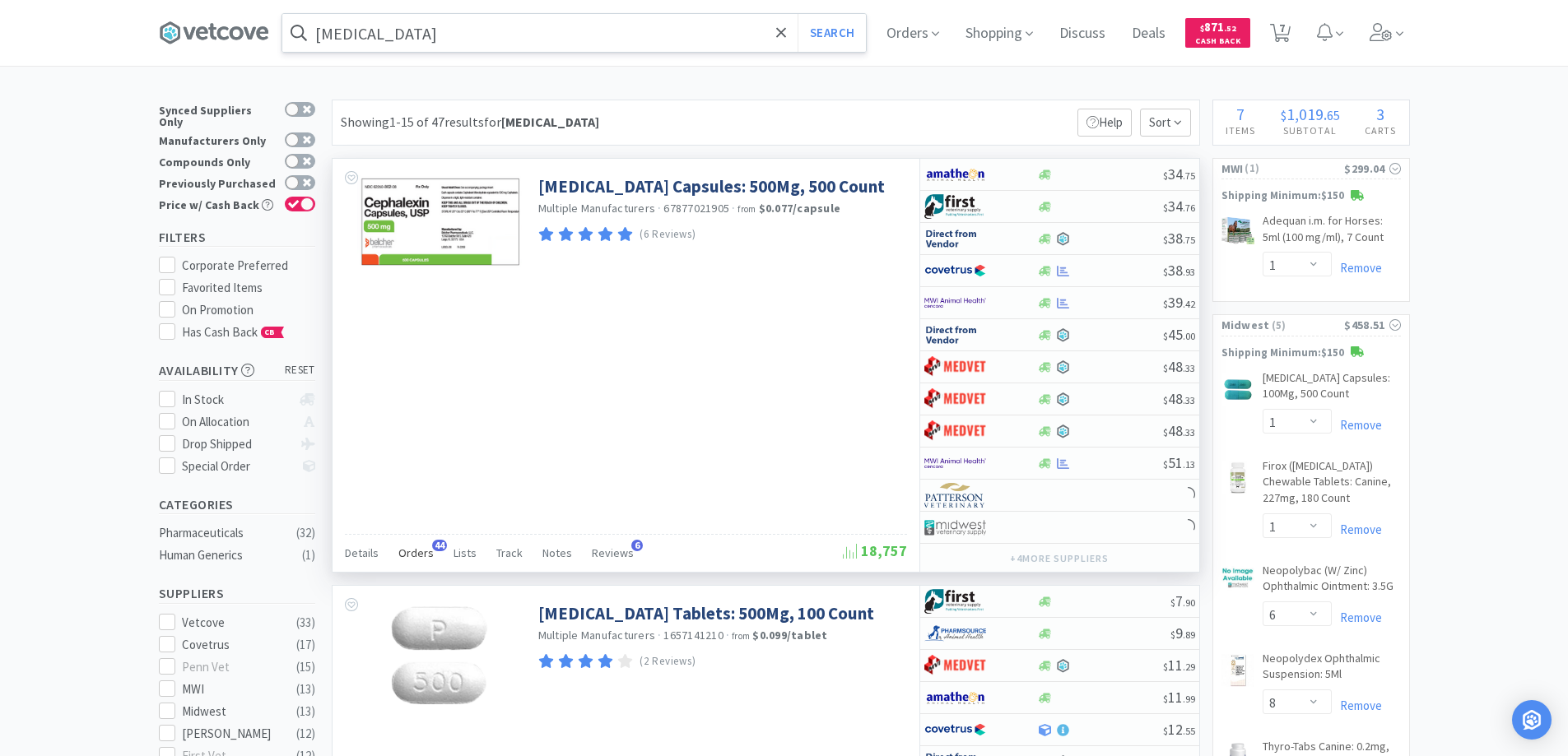
click at [433, 546] on span "44" at bounding box center [439, 545] width 15 height 11
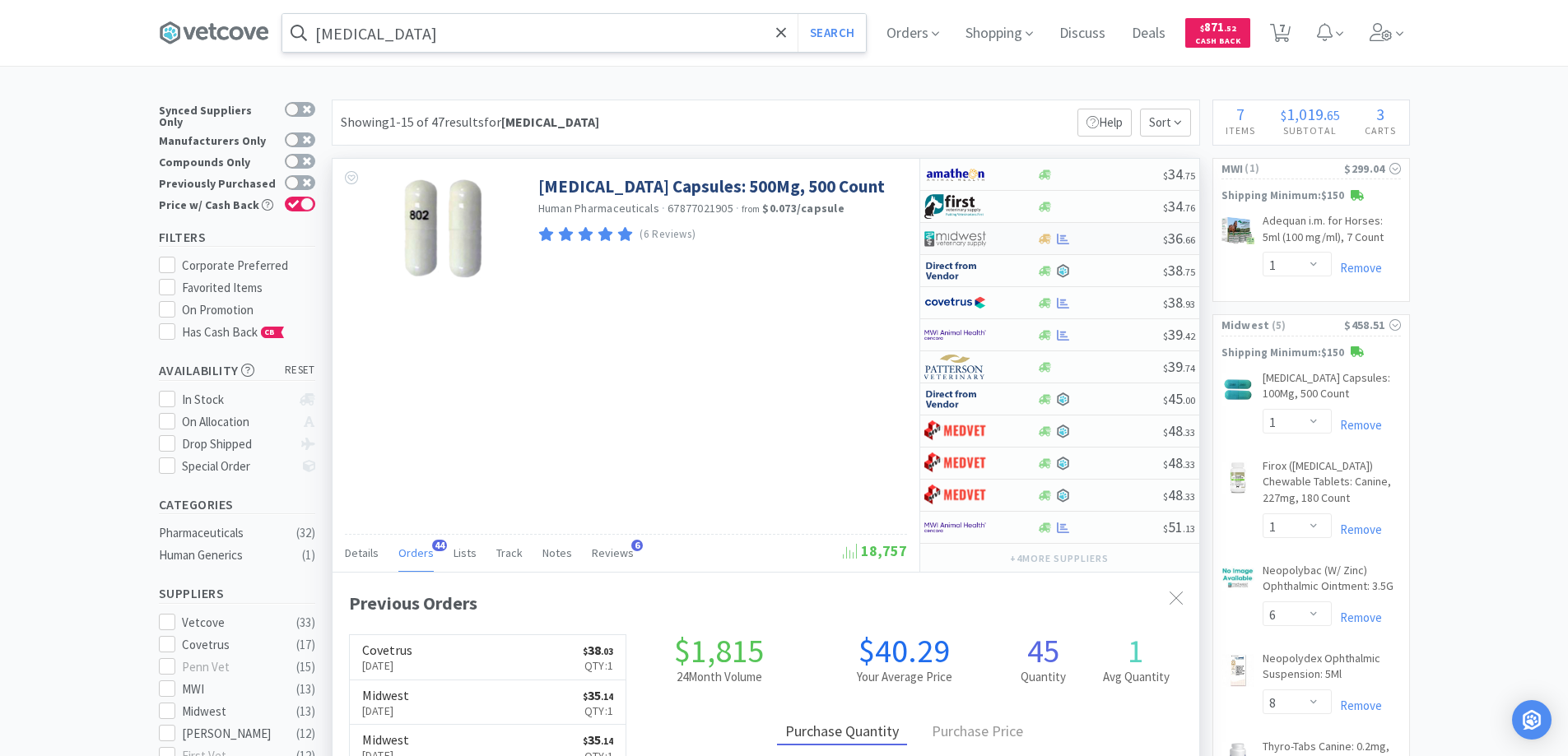
click at [1010, 235] on div at bounding box center [969, 239] width 90 height 28
select select "1"
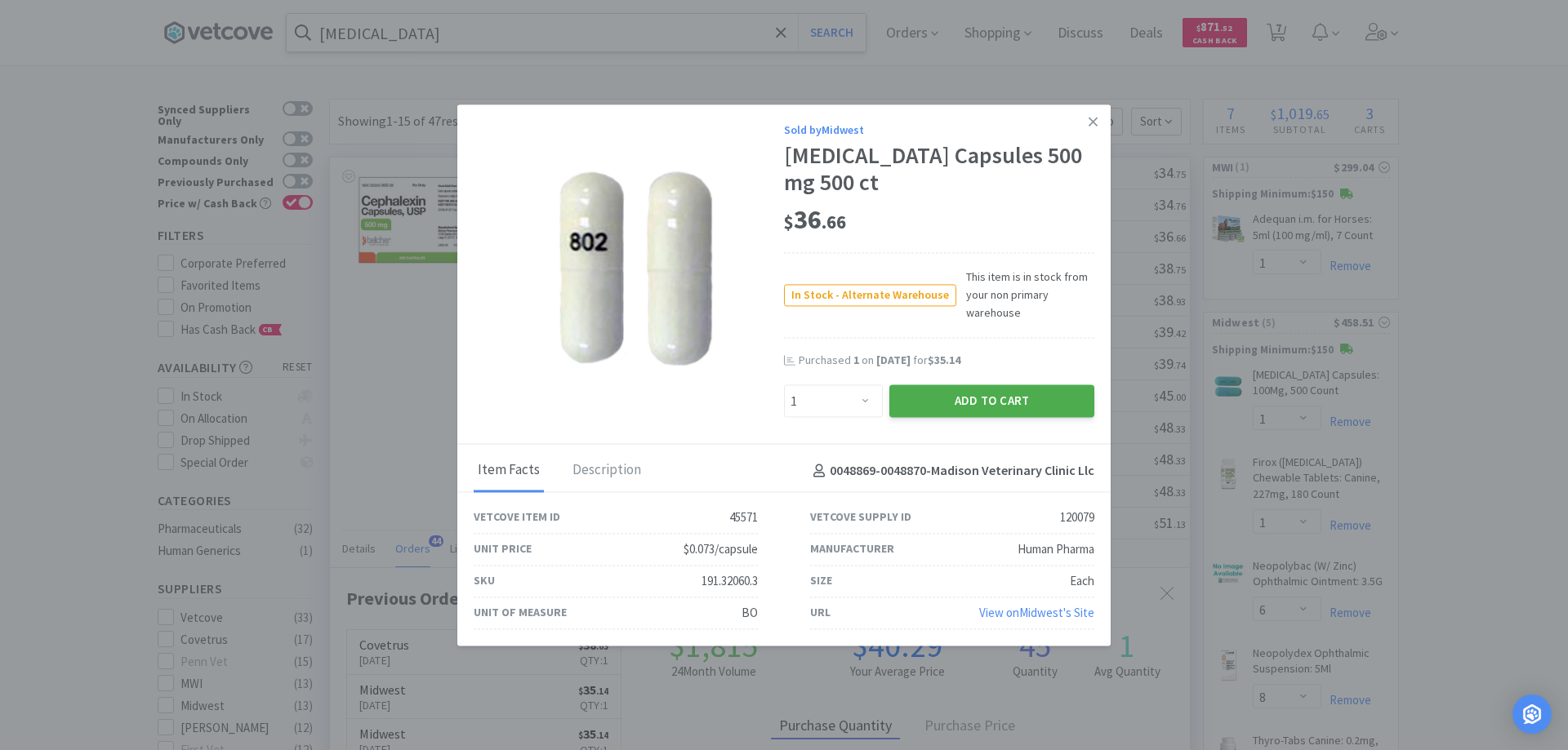
click at [954, 397] on button "Add to Cart" at bounding box center [992, 401] width 205 height 32
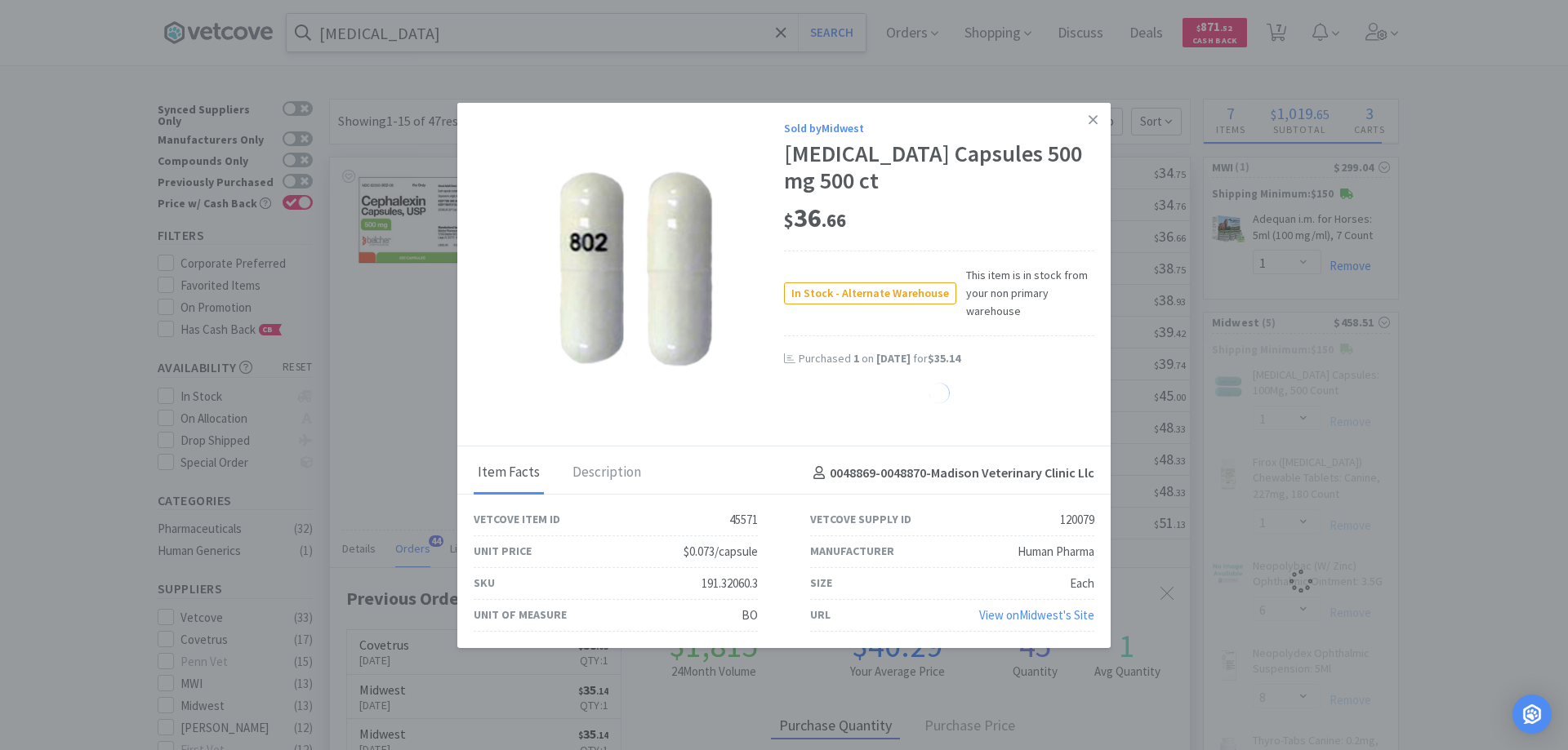
select select "1"
select select "6"
select select "8"
select select "1"
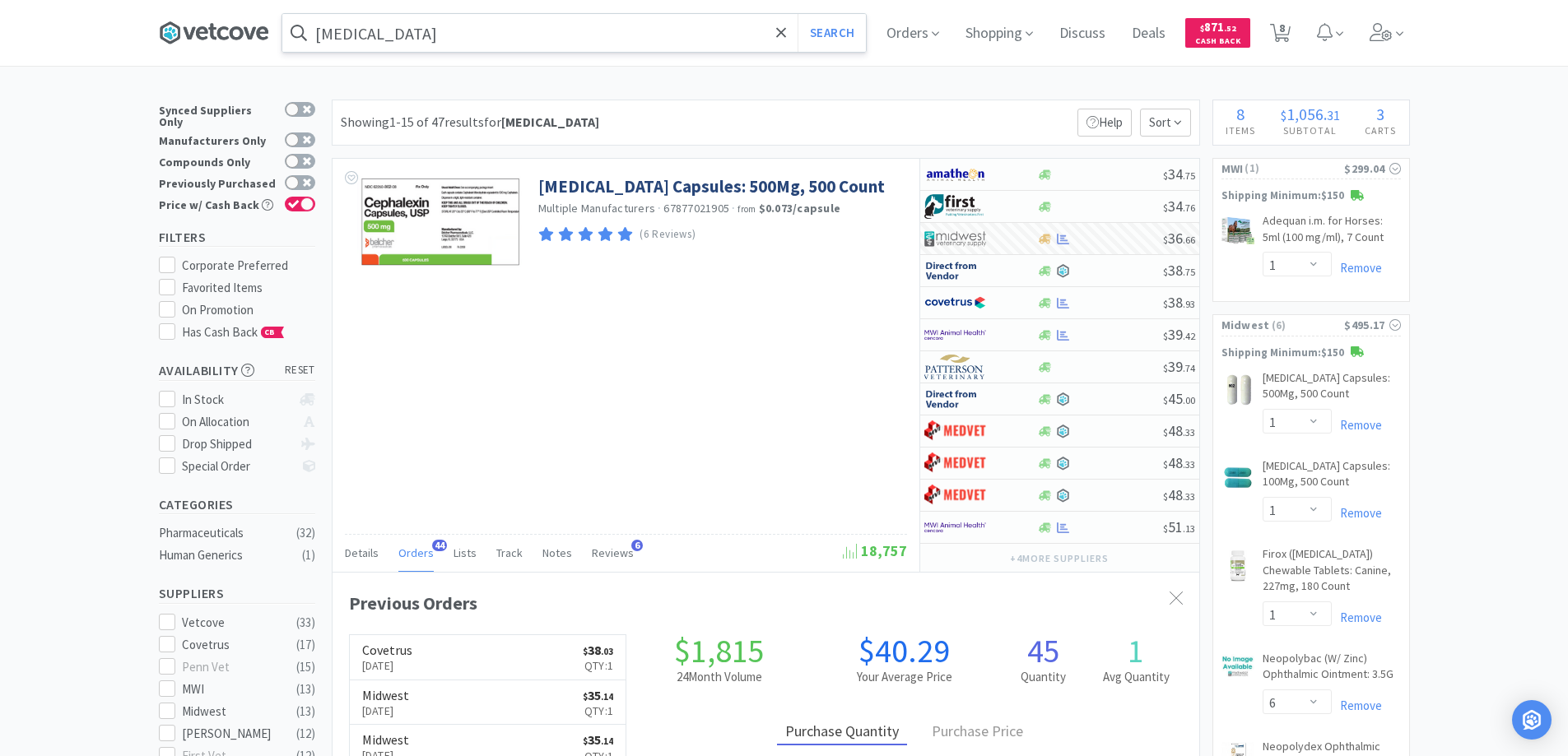
click at [233, 33] on icon at bounding box center [214, 33] width 111 height 25
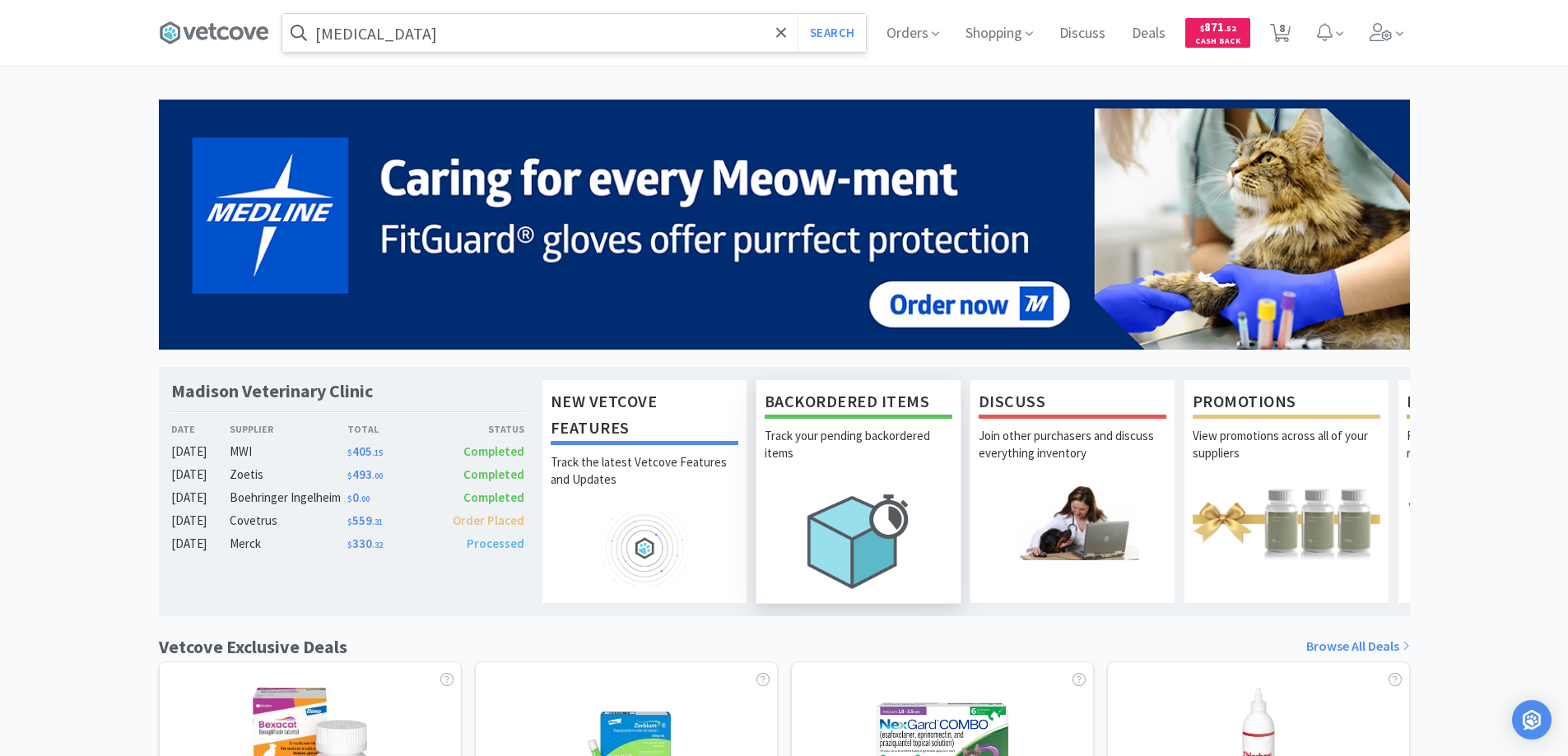
click at [834, 400] on h1 "Backordered Items" at bounding box center [858, 403] width 188 height 31
select select "False"
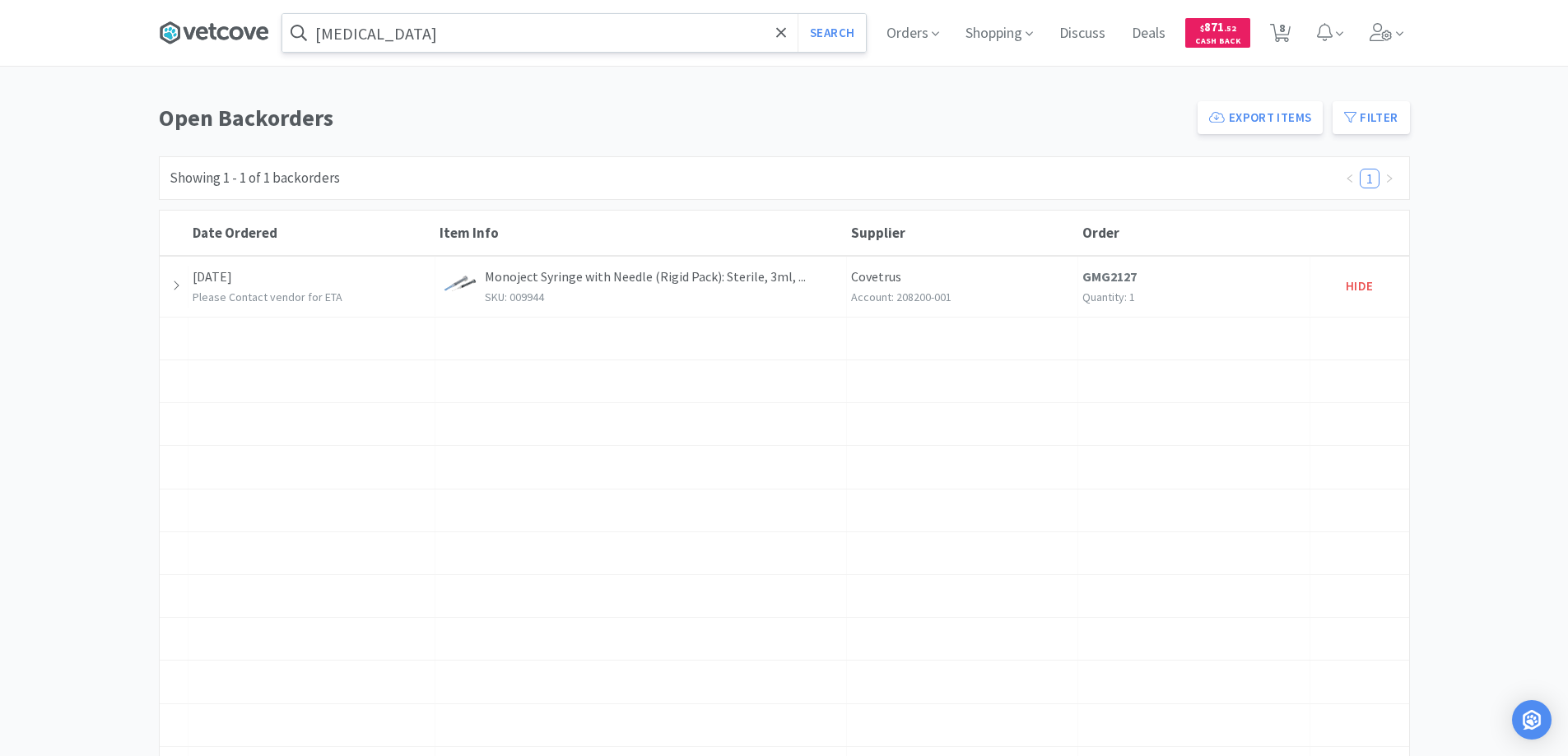
click at [222, 33] on icon at bounding box center [214, 33] width 111 height 25
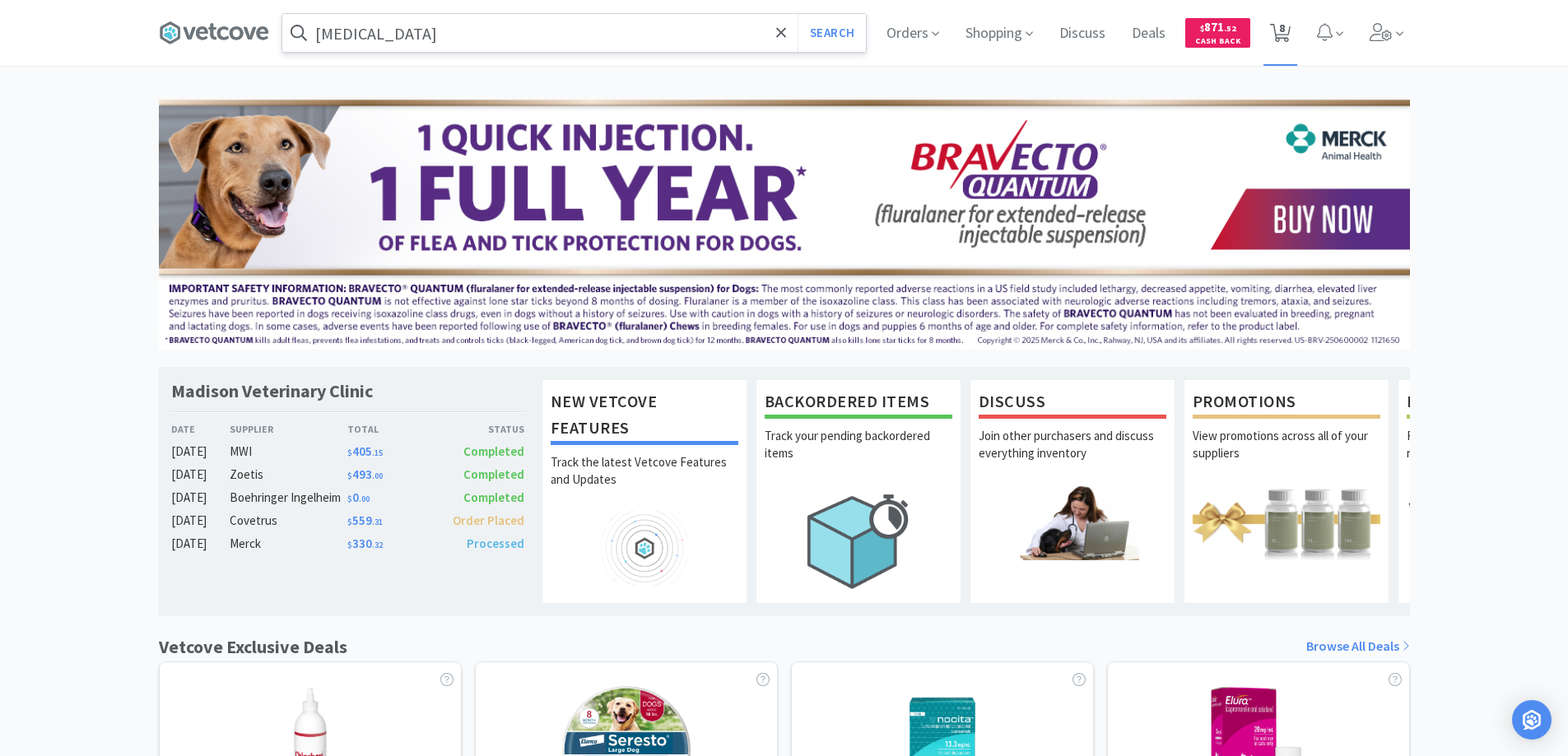
click at [1277, 33] on icon at bounding box center [1280, 33] width 20 height 18
select select "1"
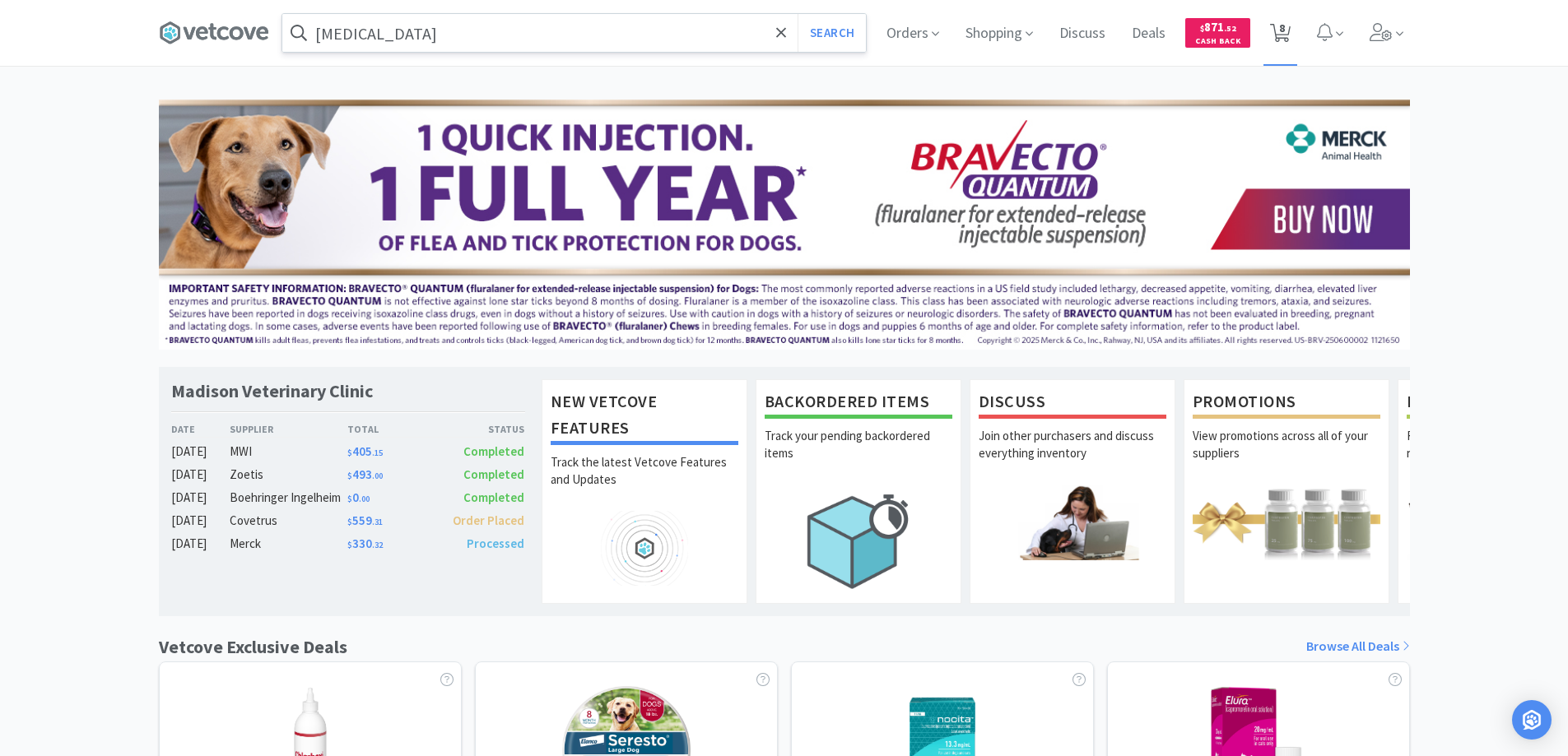
select select "1"
select select "6"
select select "8"
select select "1"
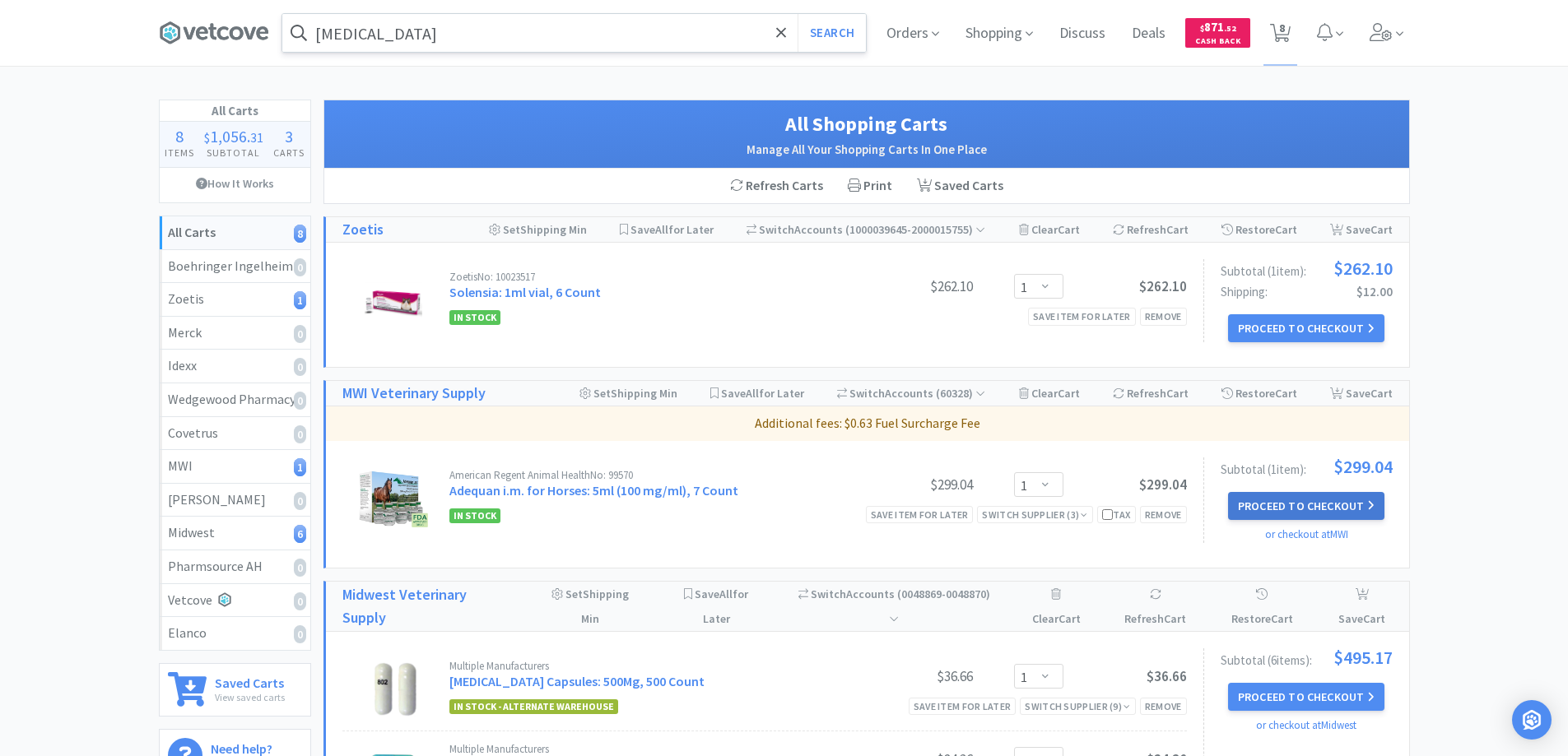
click at [1269, 514] on button "Proceed to Checkout" at bounding box center [1306, 506] width 156 height 28
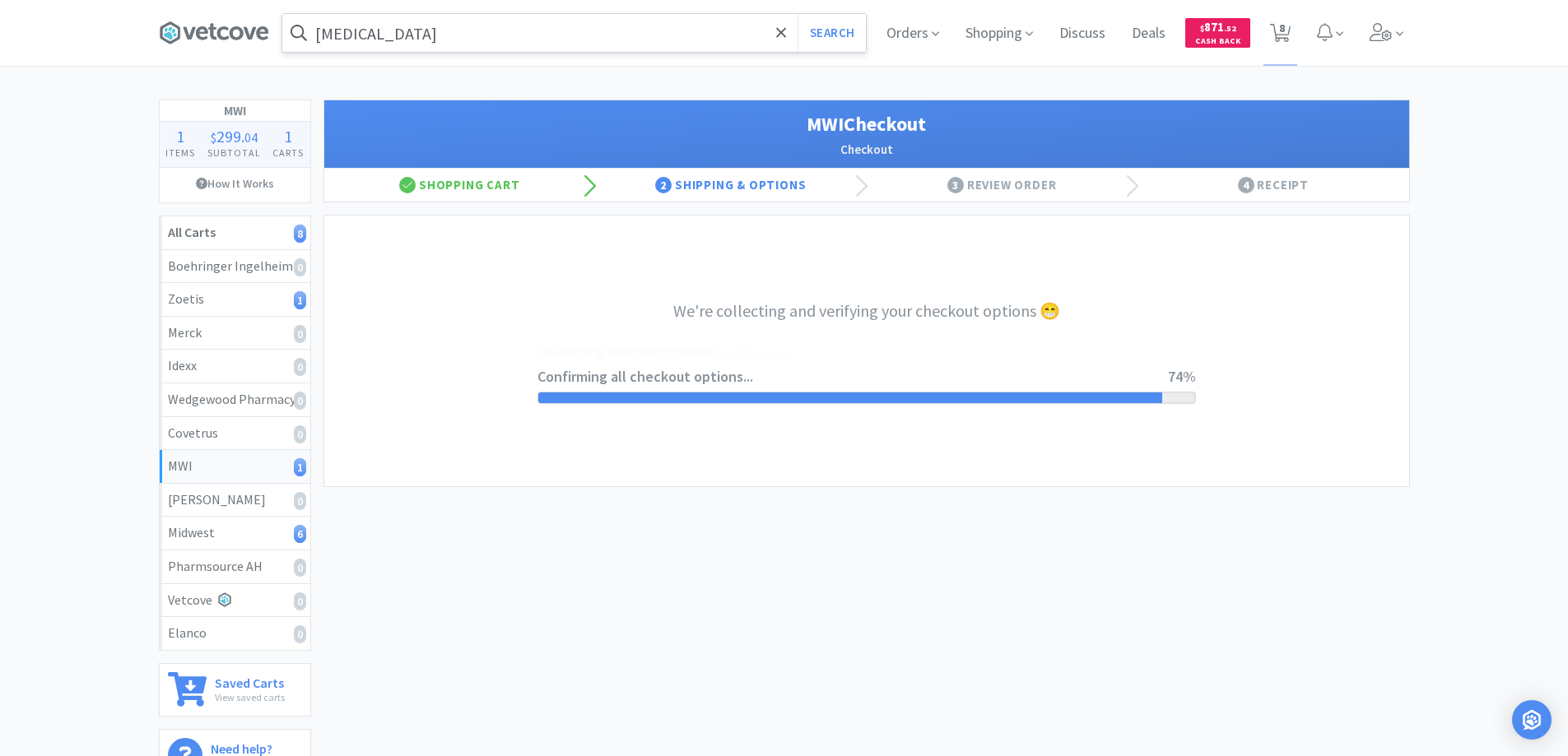
select select "STD_"
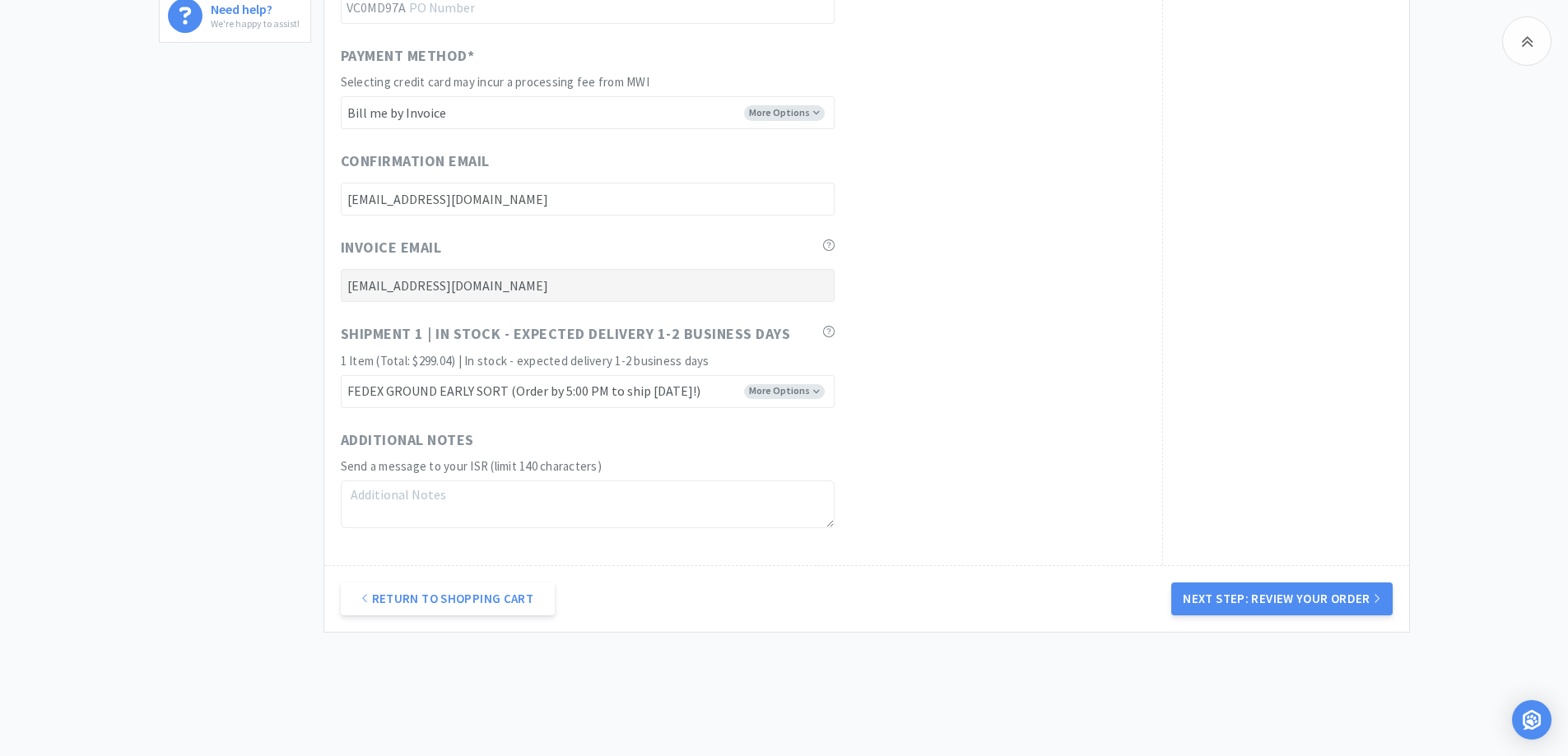
scroll to position [741, 0]
click at [1222, 600] on button "Next Step: Review Your Order" at bounding box center [1281, 598] width 220 height 33
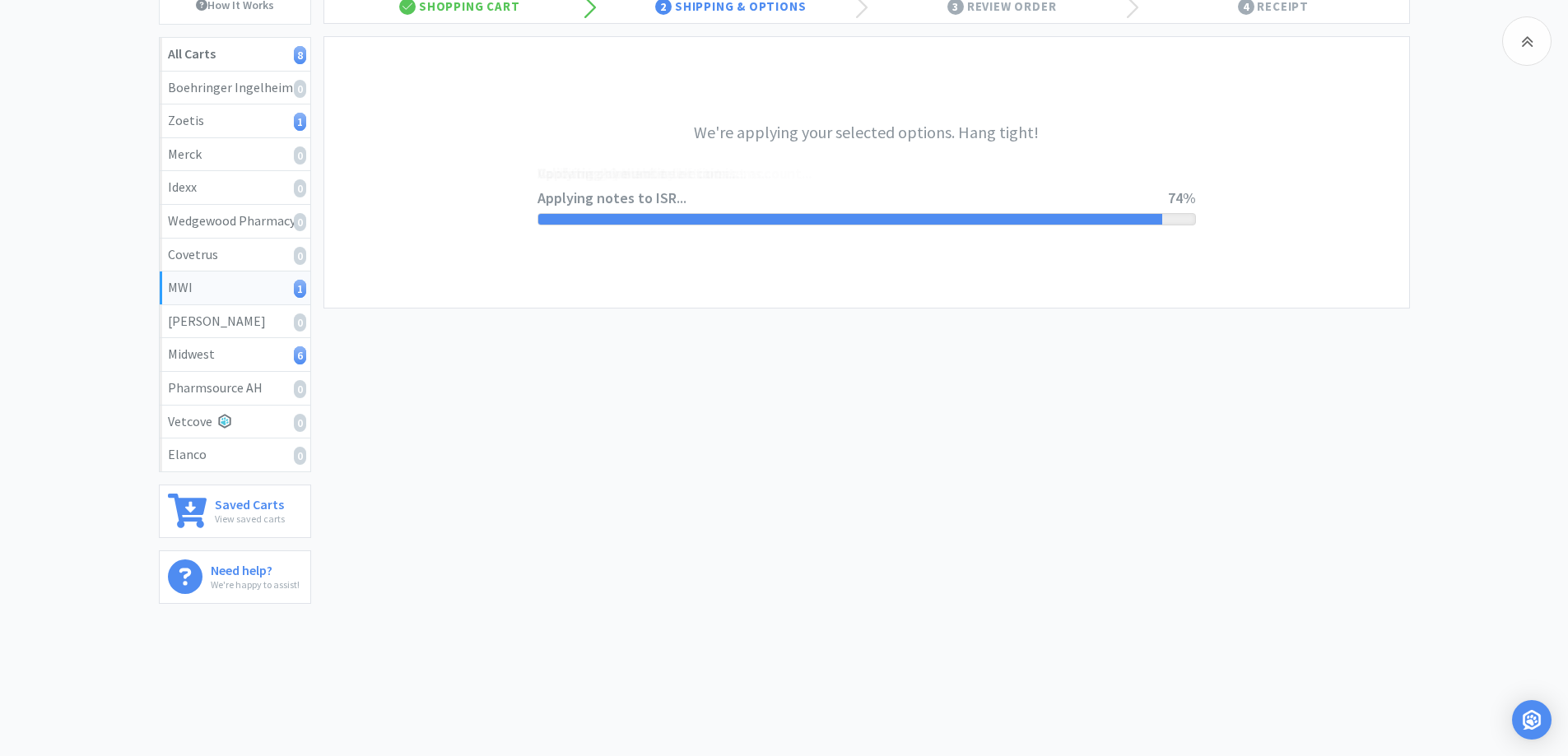
scroll to position [0, 0]
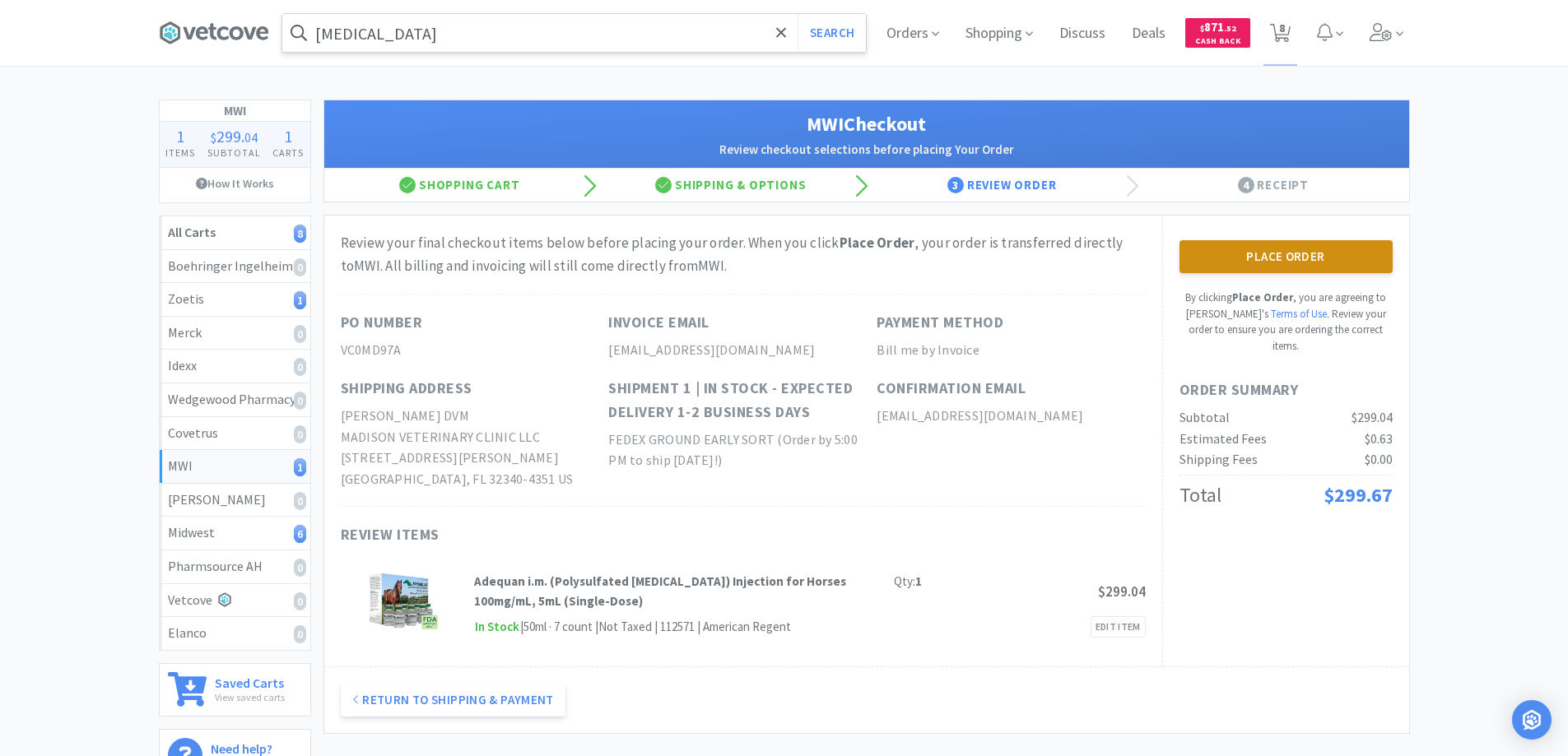
click at [1253, 257] on button "Place Order" at bounding box center [1287, 256] width 214 height 33
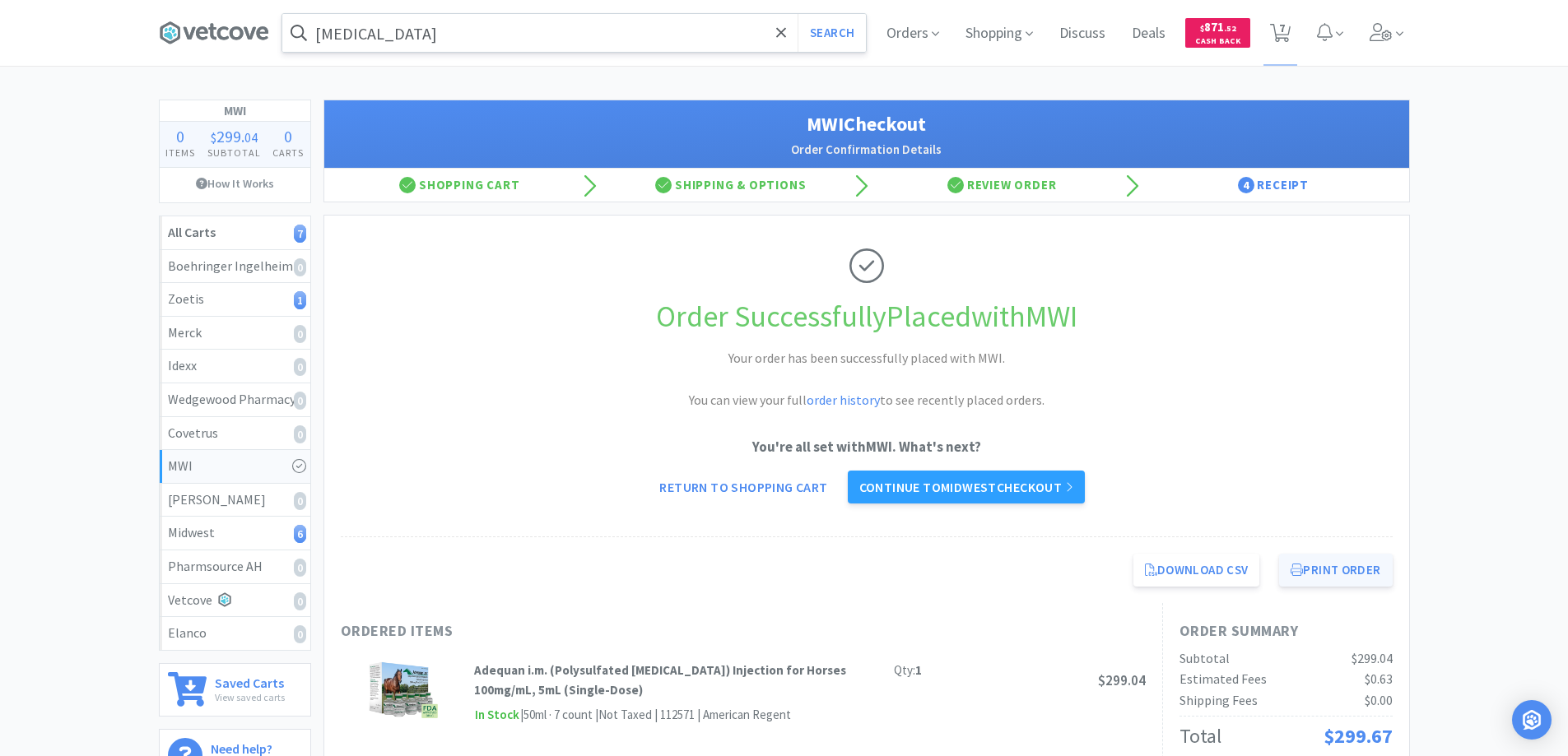
click at [1336, 571] on button "Print Order" at bounding box center [1335, 569] width 112 height 33
click at [914, 484] on link "Continue to Midwest checkout" at bounding box center [966, 487] width 237 height 33
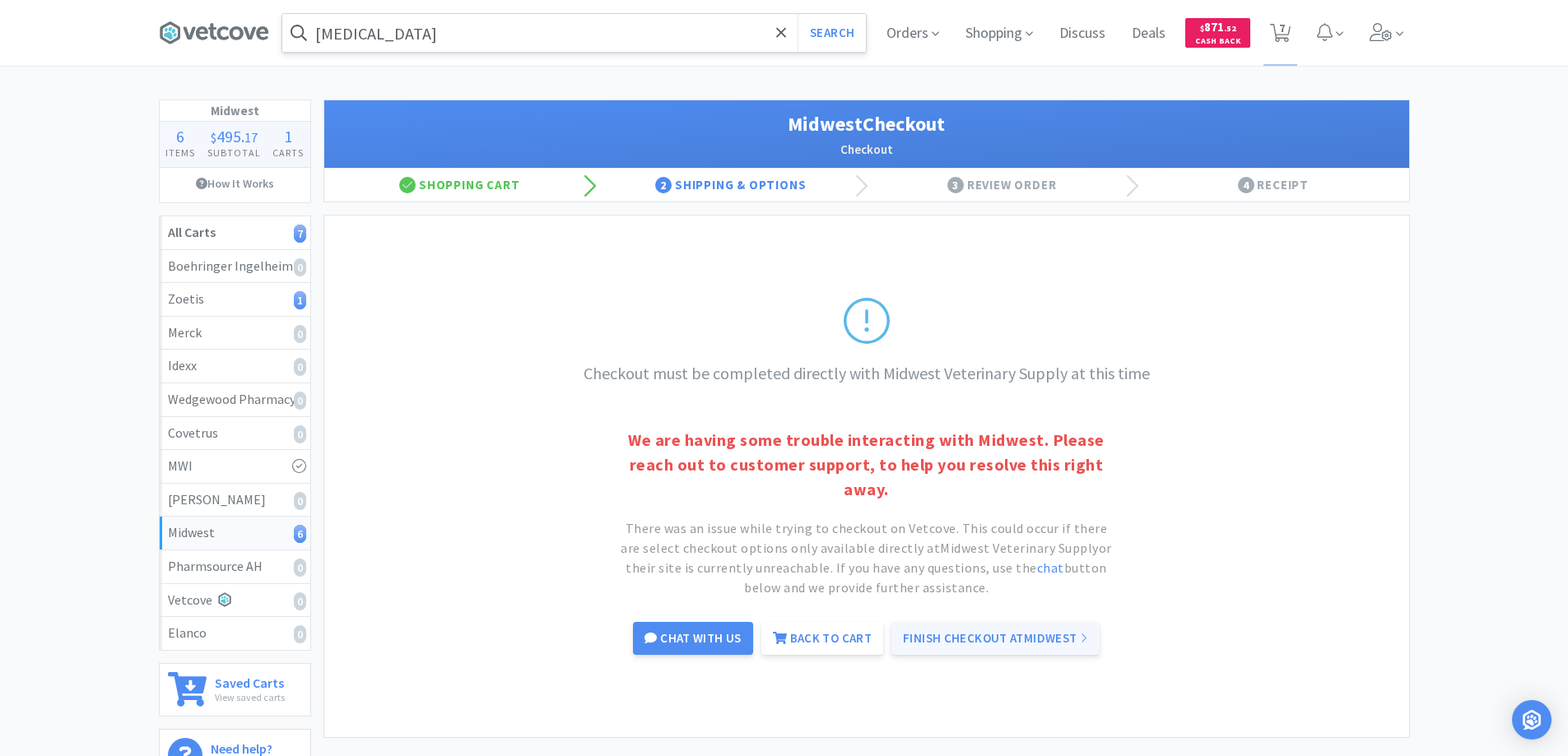
click at [960, 636] on link "Finish Checkout at [GEOGRAPHIC_DATA]" at bounding box center [996, 638] width 208 height 33
click at [820, 637] on link "Back to Cart" at bounding box center [822, 638] width 122 height 33
select select "1"
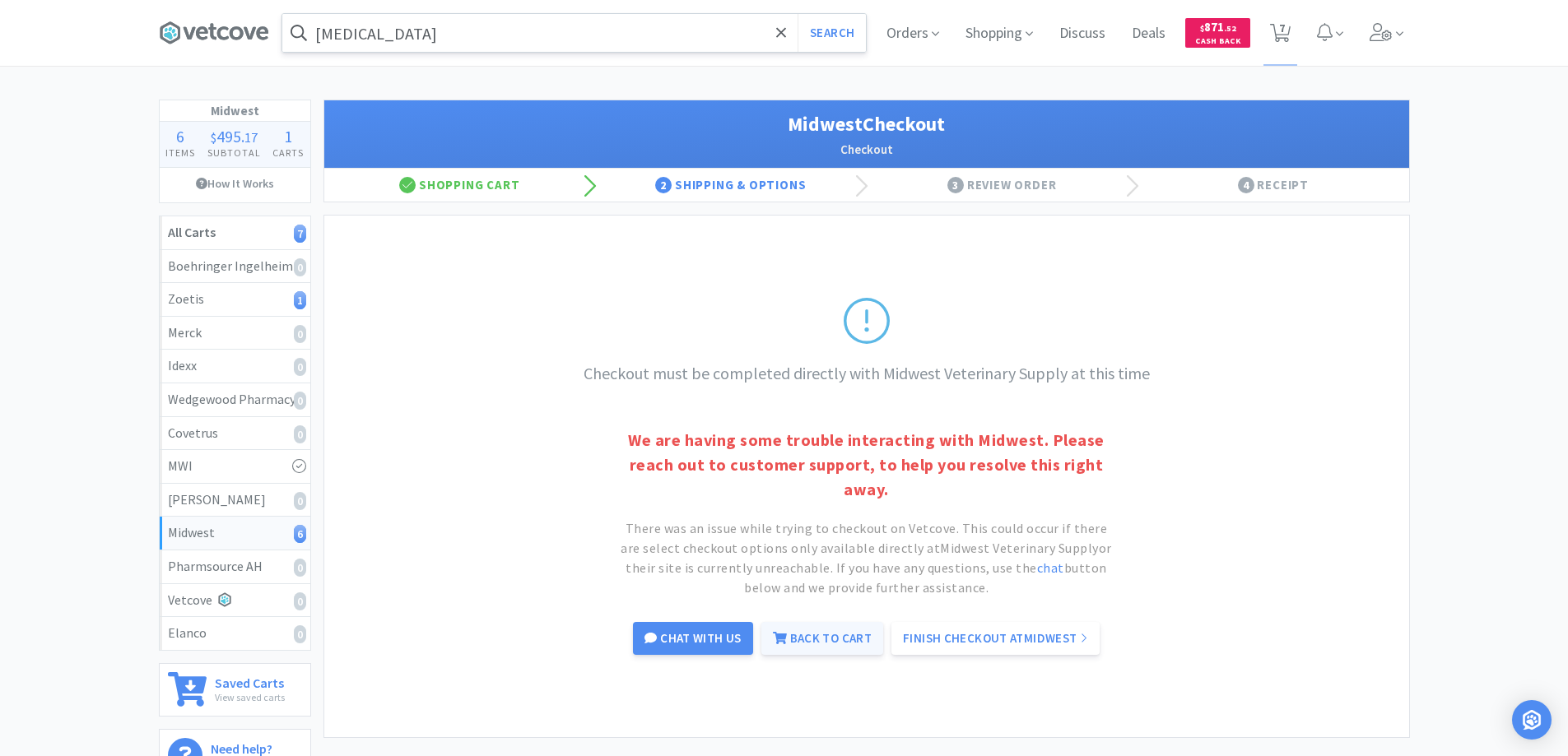
select select "1"
select select "6"
select select "8"
select select "1"
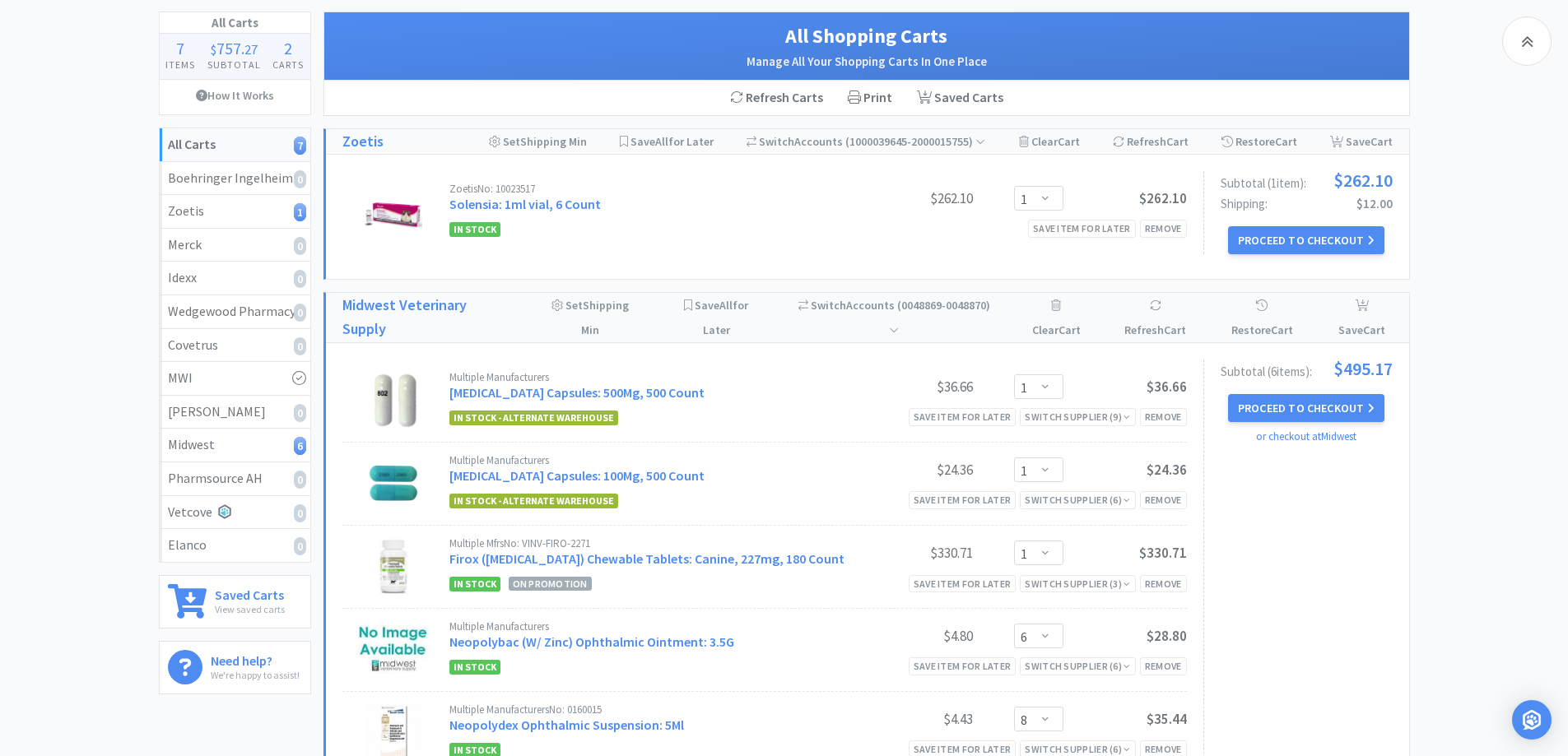
scroll to position [83, 0]
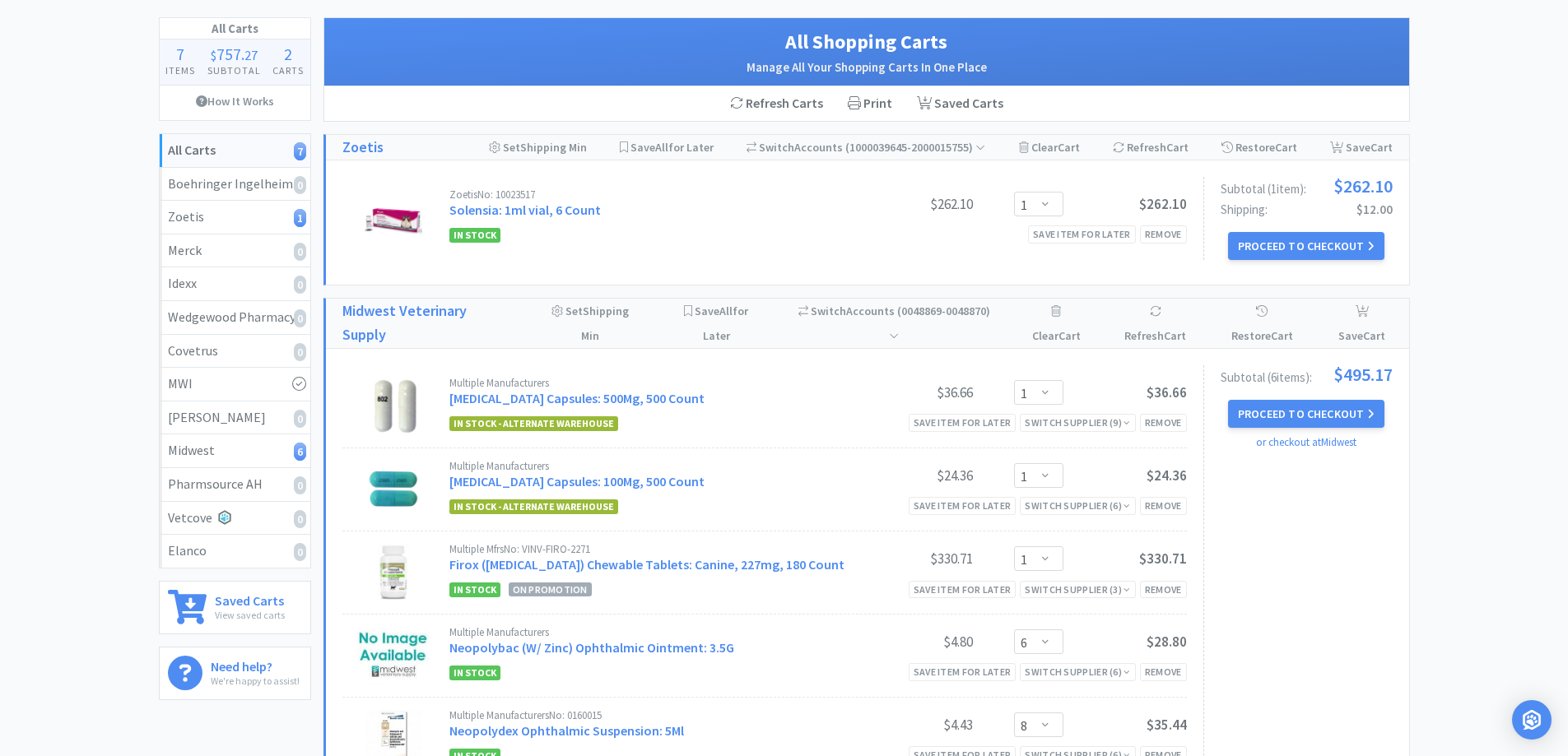
click at [1256, 412] on button "Proceed to Checkout" at bounding box center [1306, 414] width 156 height 28
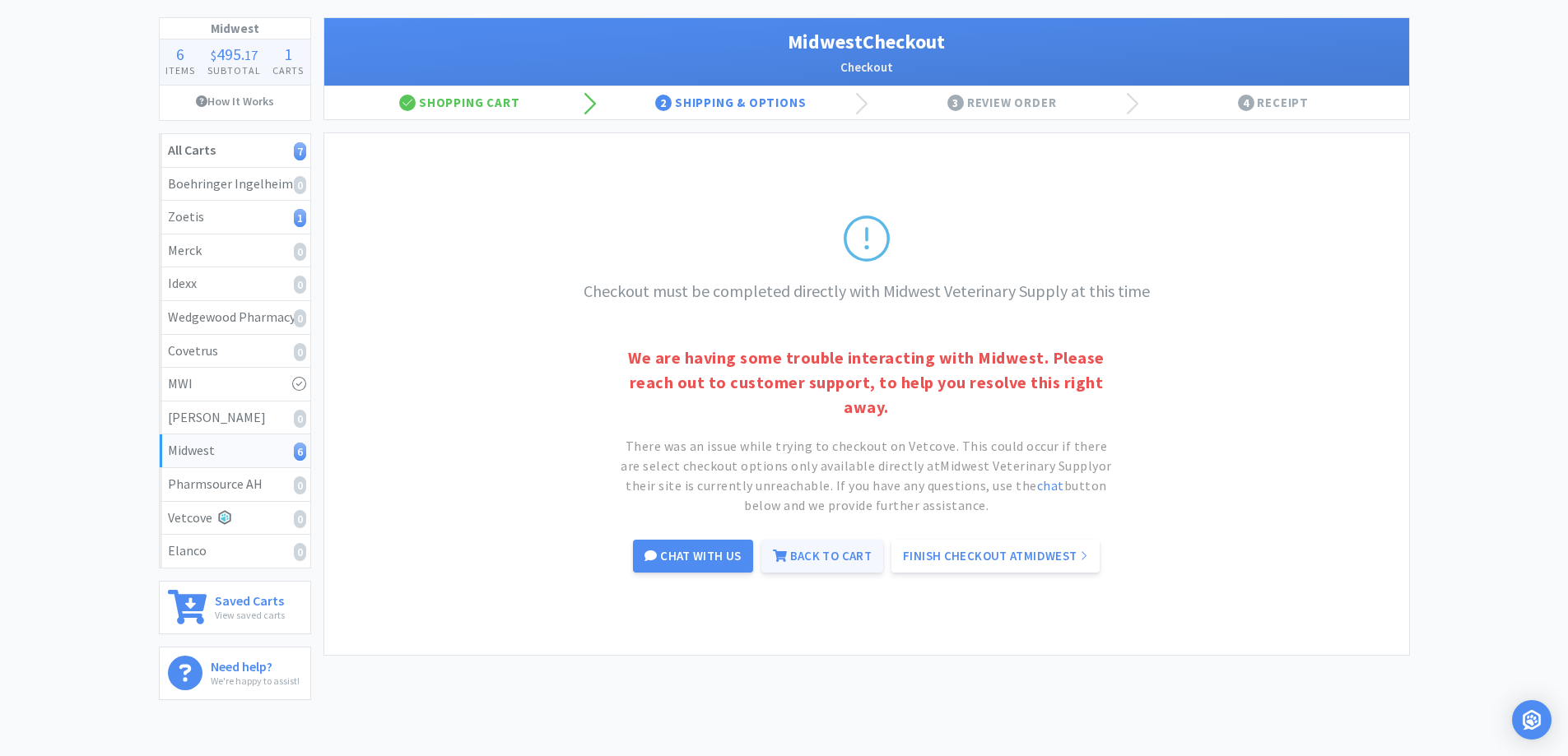
click at [816, 554] on link "Back to Cart" at bounding box center [822, 555] width 122 height 33
select select "1"
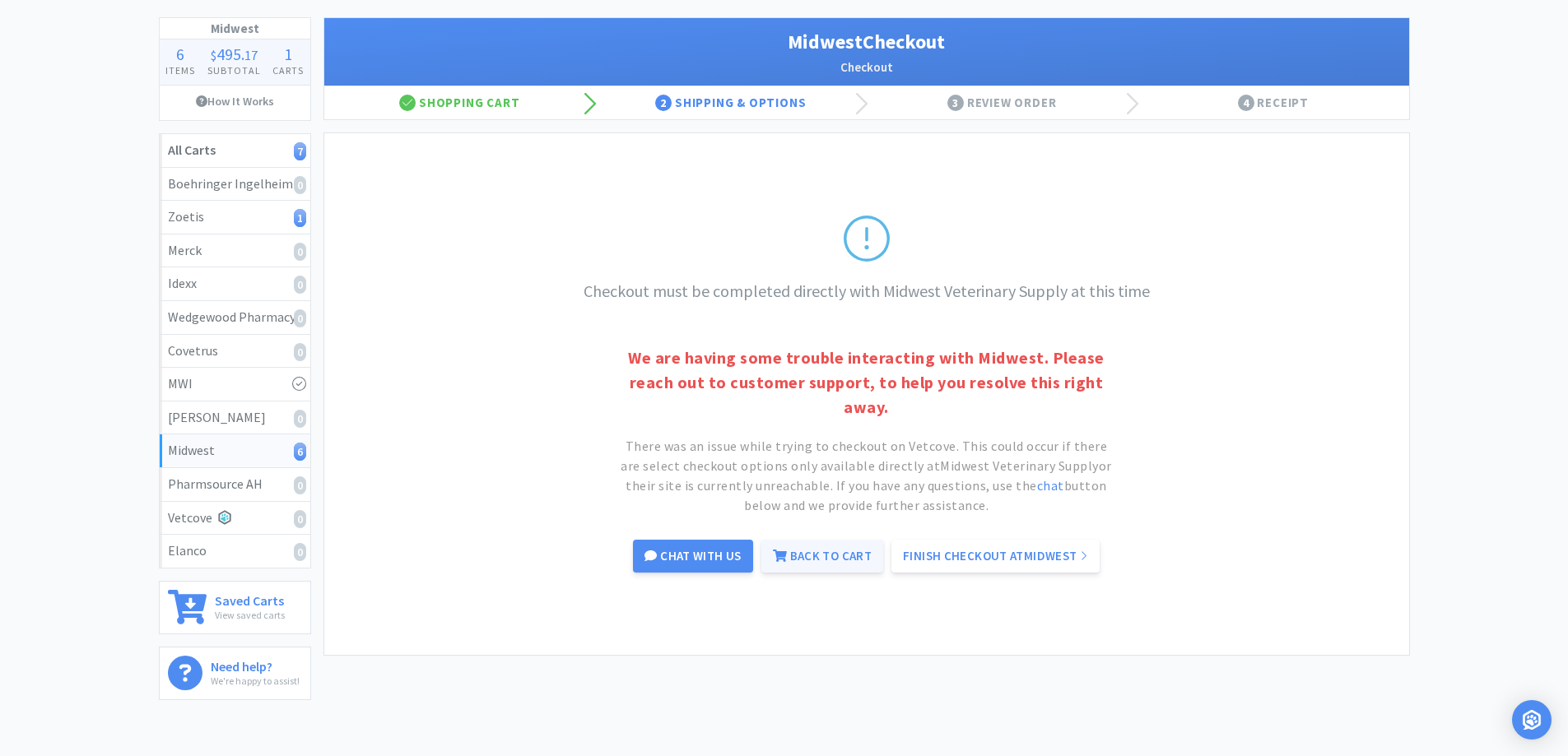
select select "6"
select select "8"
select select "1"
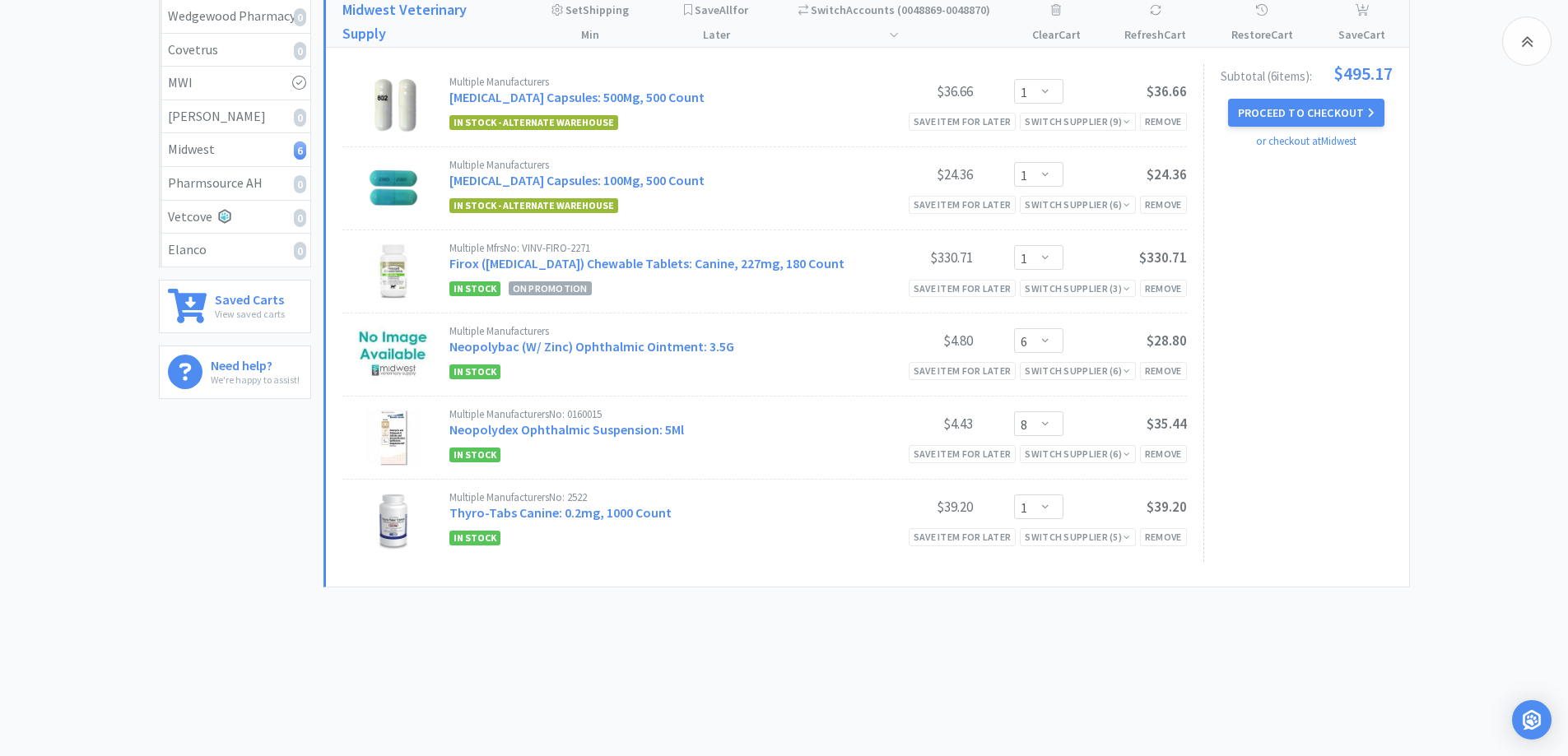
scroll to position [219, 0]
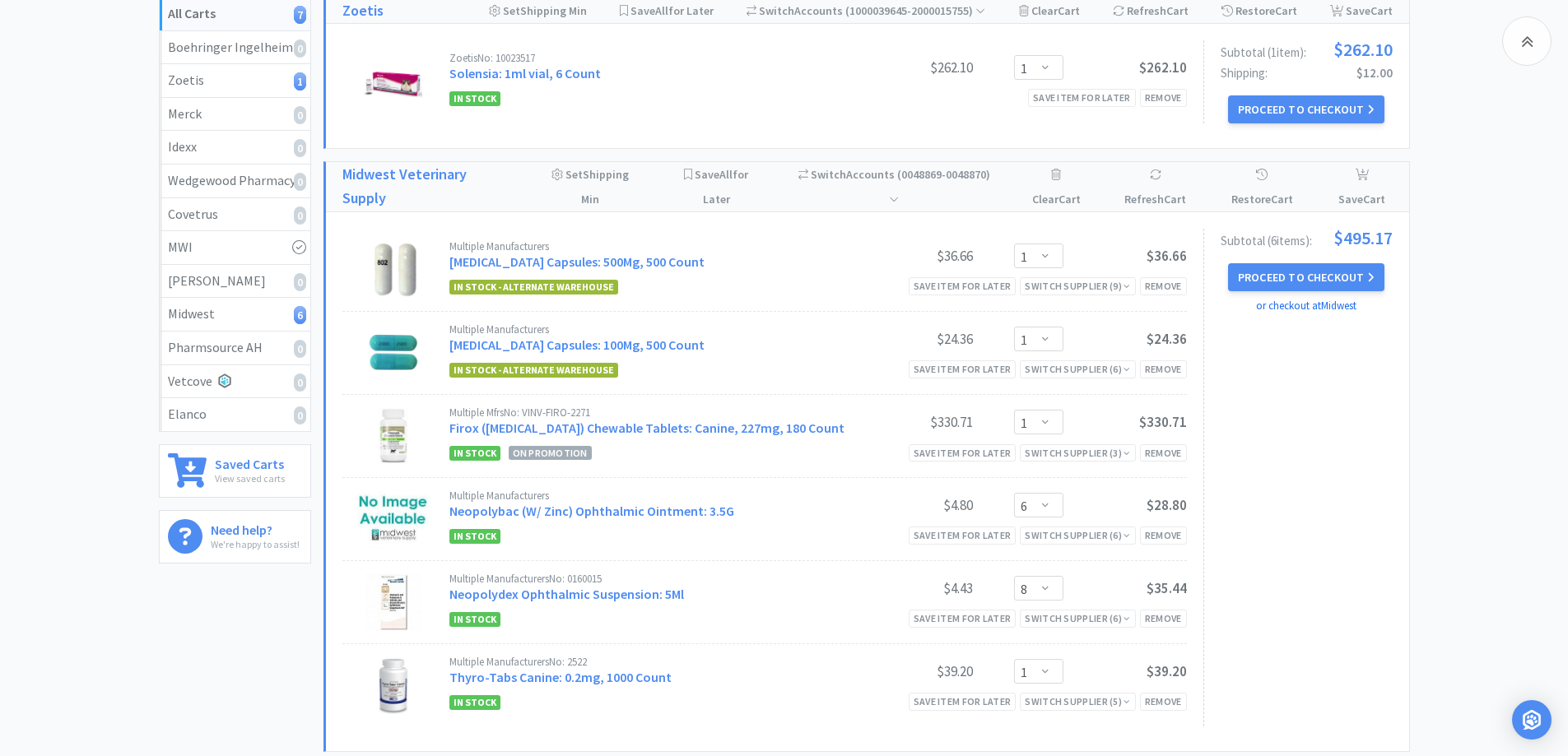
click at [1292, 306] on link "or checkout at [GEOGRAPHIC_DATA]" at bounding box center [1306, 306] width 100 height 14
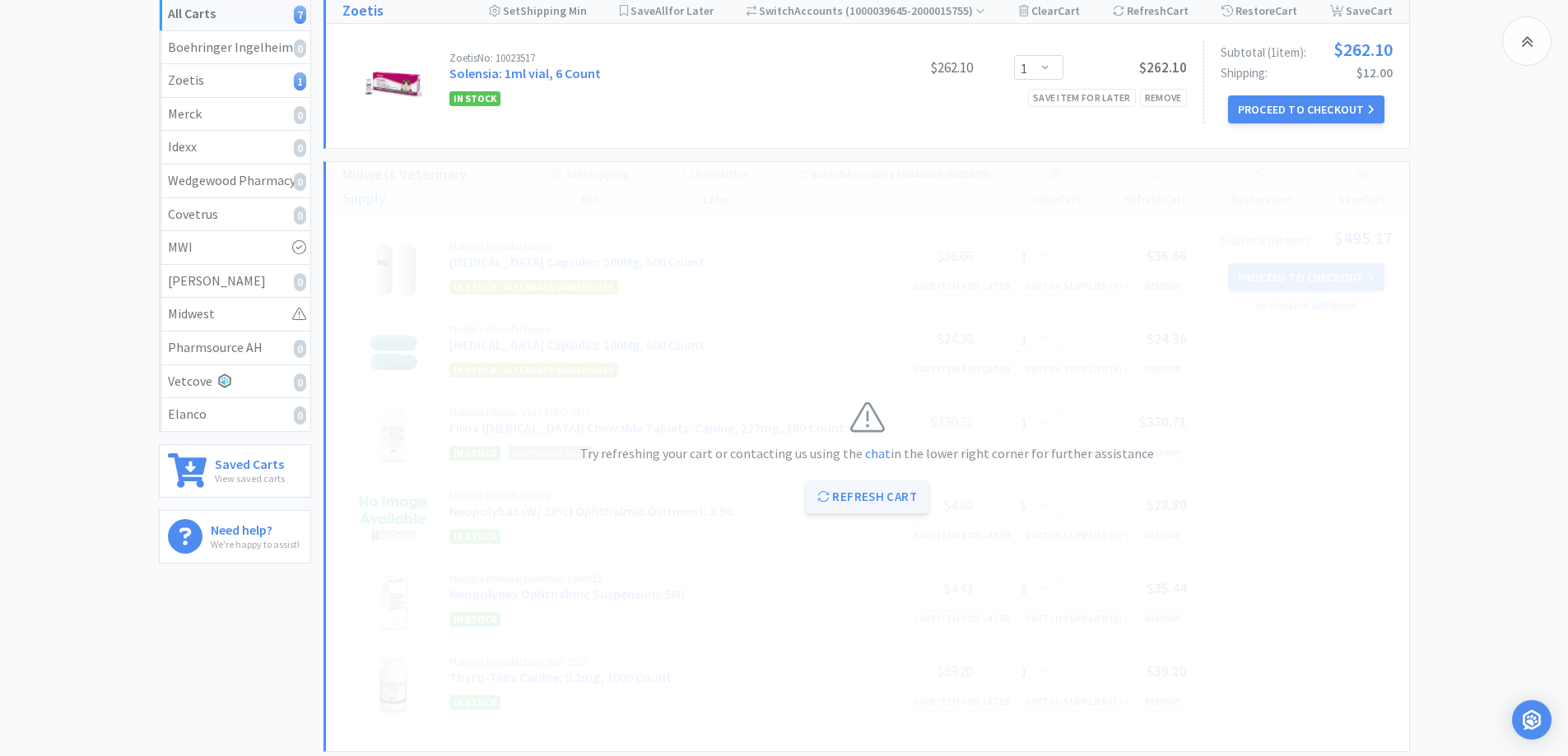
click at [852, 494] on button "Refresh Cart" at bounding box center [868, 497] width 123 height 33
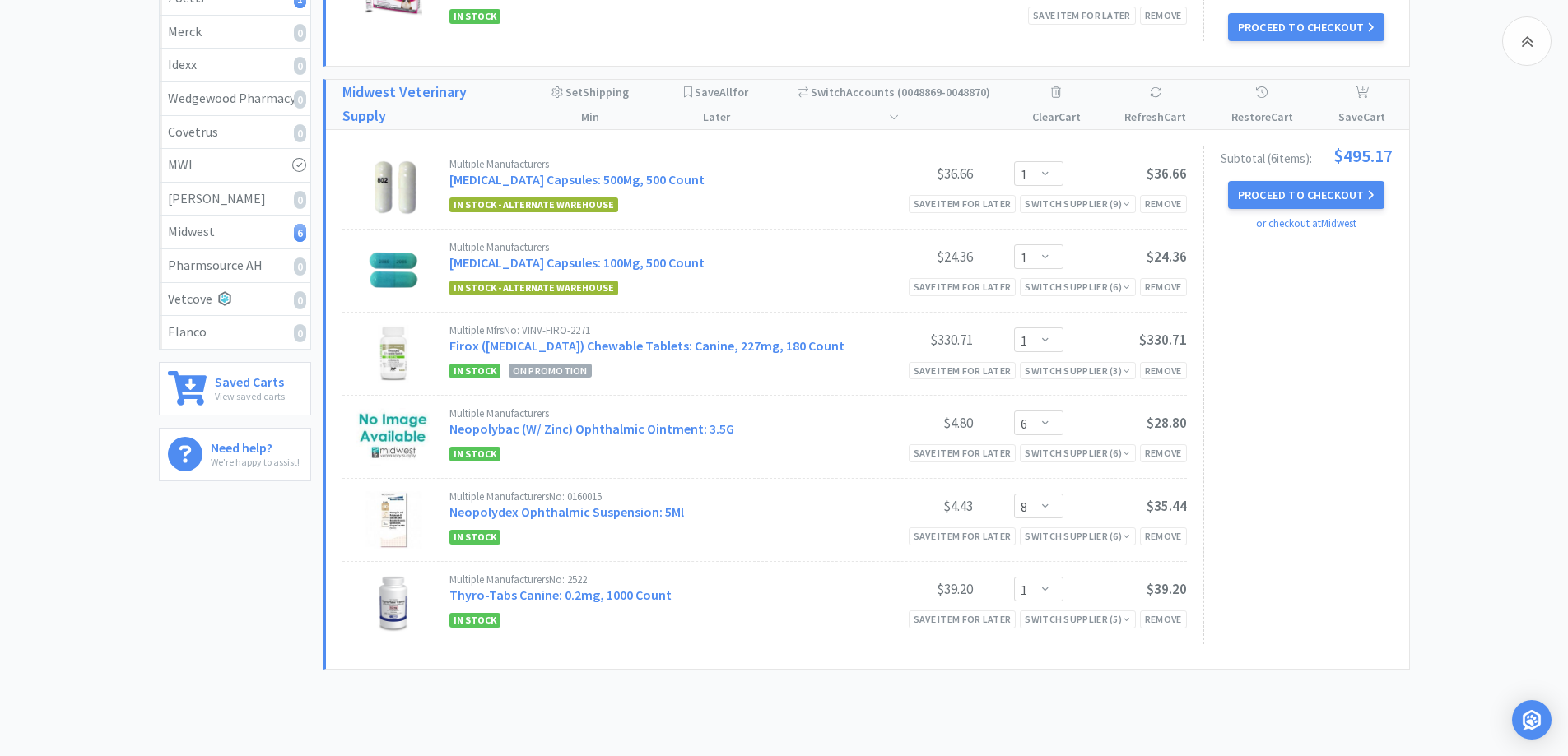
scroll to position [0, 0]
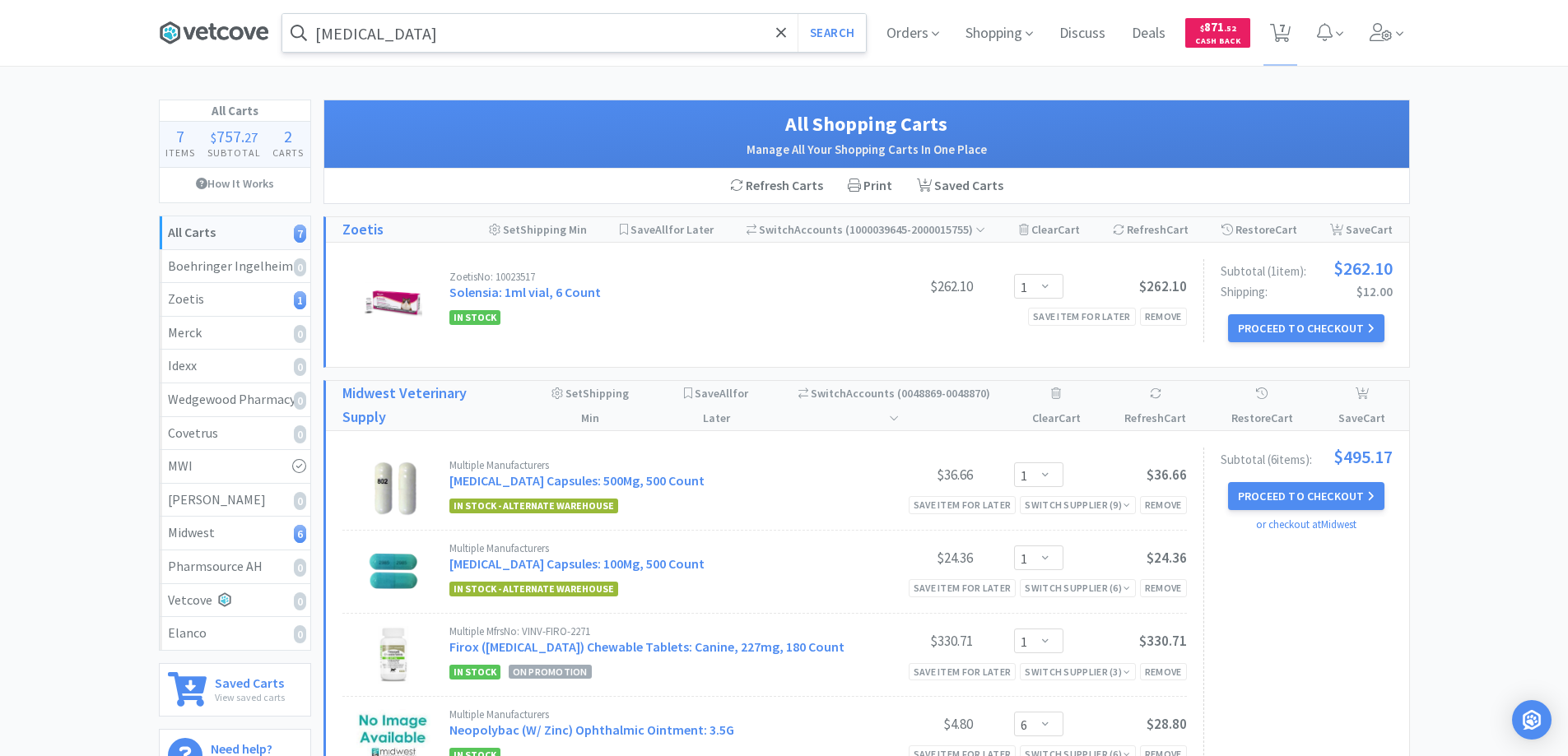
click at [207, 27] on icon at bounding box center [214, 33] width 111 height 25
